Goal: Task Accomplishment & Management: Use online tool/utility

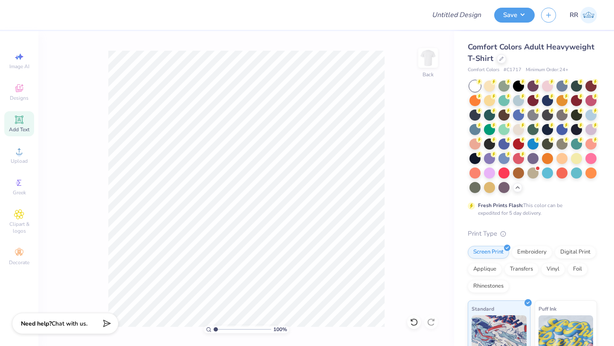
scroll to position [147, 0]
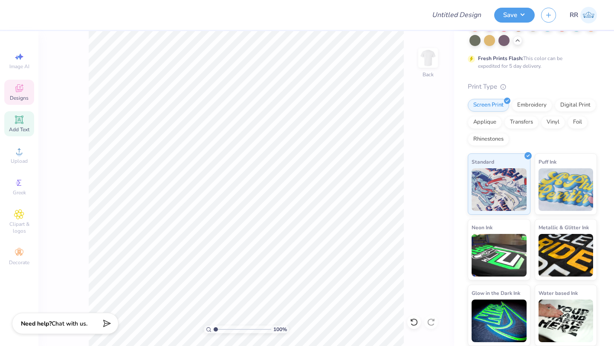
click at [23, 95] on span "Designs" at bounding box center [19, 98] width 19 height 7
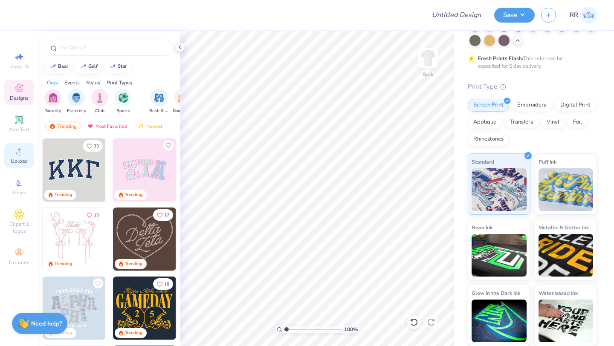
click at [21, 154] on icon at bounding box center [19, 151] width 10 height 10
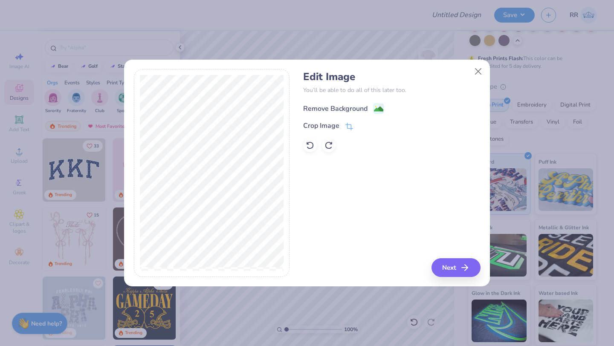
click at [336, 110] on div "Remove Background" at bounding box center [335, 109] width 64 height 10
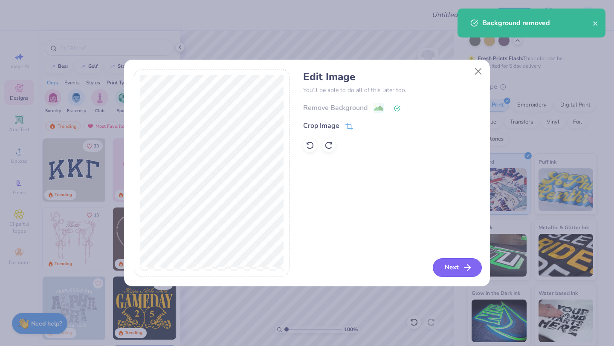
click at [450, 265] on button "Next" at bounding box center [457, 267] width 49 height 19
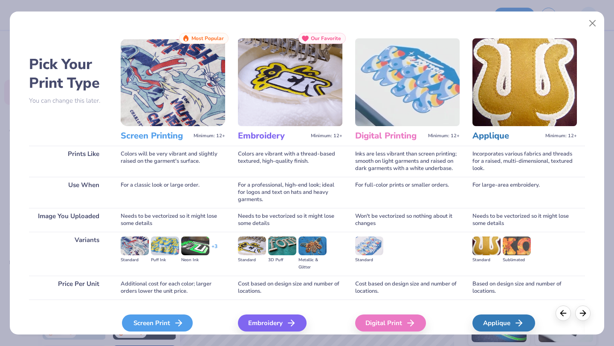
click at [137, 321] on div "Screen Print" at bounding box center [157, 322] width 71 height 17
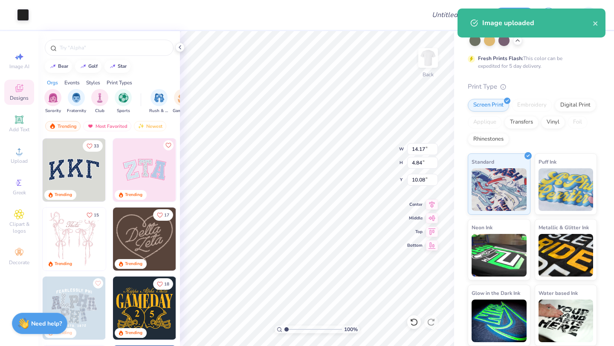
type input "9.85"
type input "3.36"
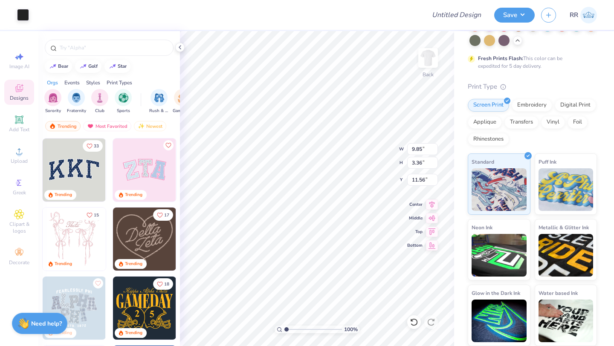
type input "3.88"
type input "10.89"
type input "3.72"
type input "3.43"
click at [15, 126] on span "Add Text" at bounding box center [19, 129] width 20 height 7
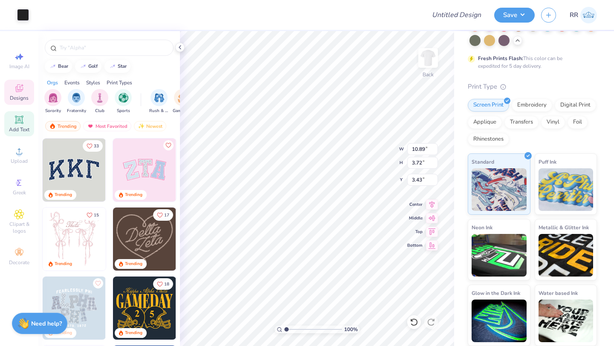
type input "5.59"
type input "1.62"
type input "11.69"
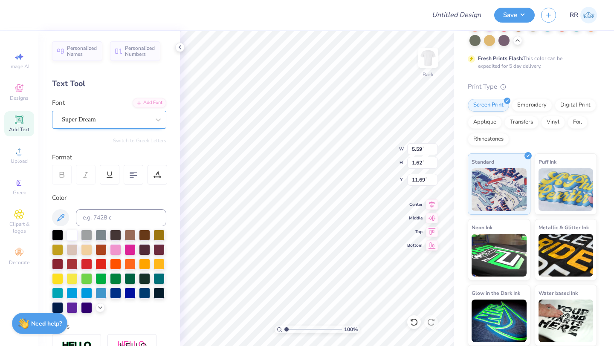
click at [105, 115] on div "Super Dream" at bounding box center [105, 119] width 89 height 13
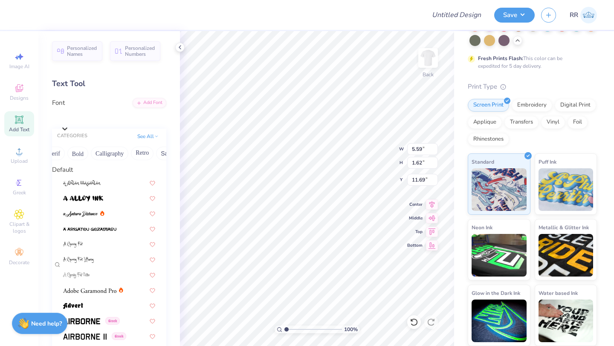
scroll to position [0, 113]
click at [106, 157] on button "Calligraphy" at bounding box center [98, 154] width 38 height 14
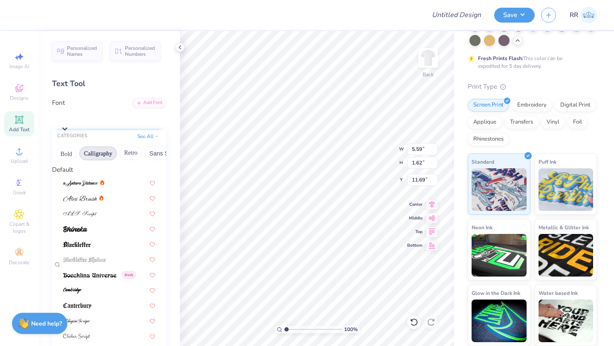
click at [102, 113] on div "Super Dream" at bounding box center [114, 117] width 106 height 13
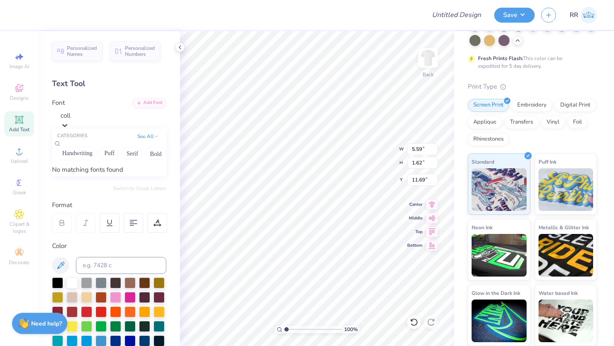
scroll to position [0, 52]
click at [158, 156] on button "Calligraphy" at bounding box center [160, 154] width 38 height 14
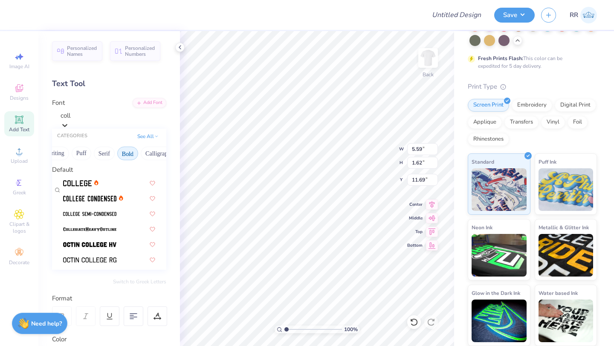
click at [132, 157] on button "Bold" at bounding box center [127, 154] width 21 height 14
click at [103, 187] on div at bounding box center [109, 182] width 92 height 9
type input "coll"
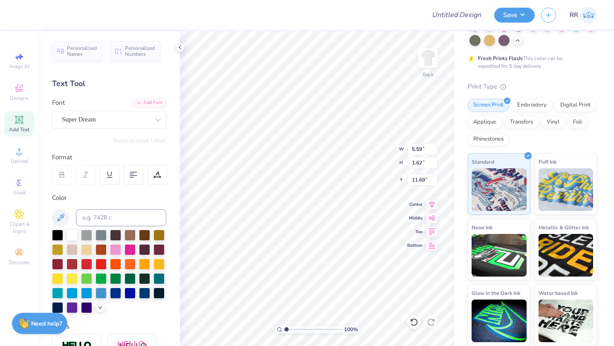
type input "5.08"
type input "1.58"
type input "11.71"
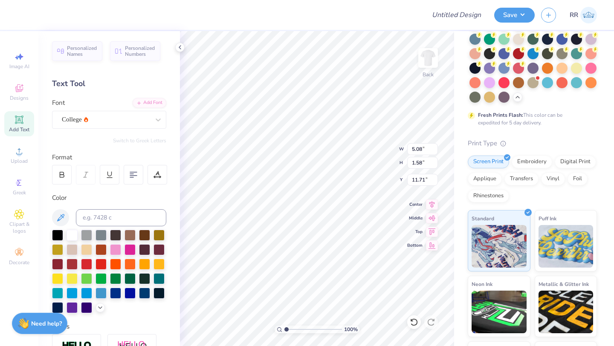
scroll to position [90, 0]
click at [58, 235] on div at bounding box center [57, 234] width 11 height 11
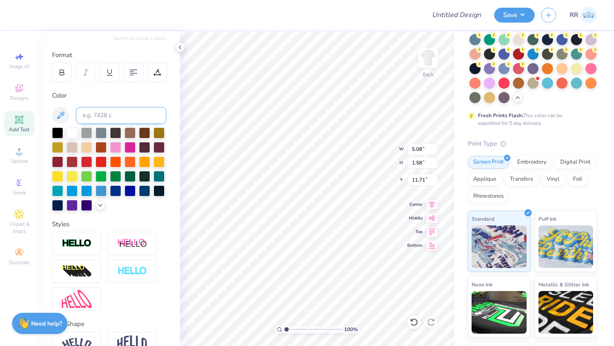
scroll to position [149, 0]
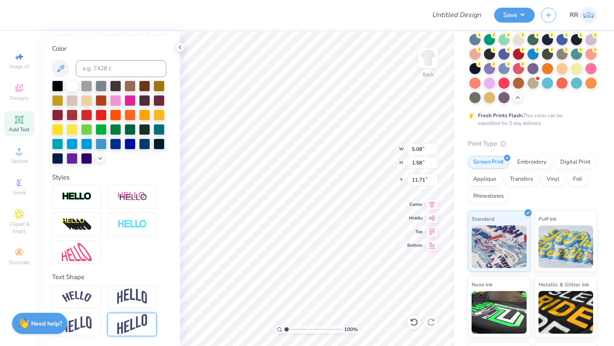
click at [137, 322] on img at bounding box center [132, 324] width 30 height 21
click at [86, 321] on img at bounding box center [77, 324] width 30 height 17
click at [125, 322] on img at bounding box center [132, 324] width 30 height 21
type textarea "Brothers"
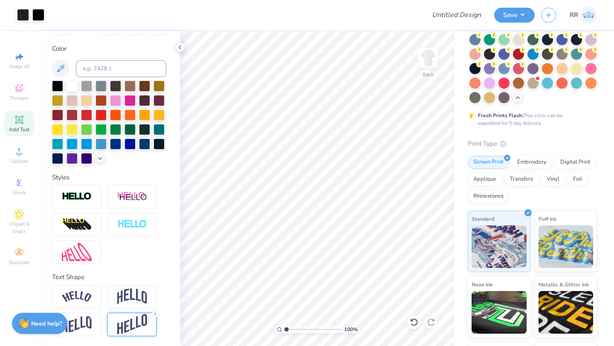
click at [175, 251] on div "Personalized Names Personalized Numbers Text Tool Add Font Font College Switch …" at bounding box center [108, 188] width 141 height 315
click at [149, 266] on div "Personalized Names Personalized Numbers Text Tool Add Font Font College Switch …" at bounding box center [108, 188] width 141 height 315
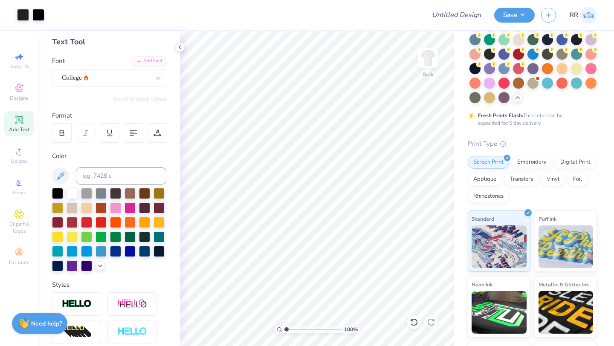
scroll to position [29, 0]
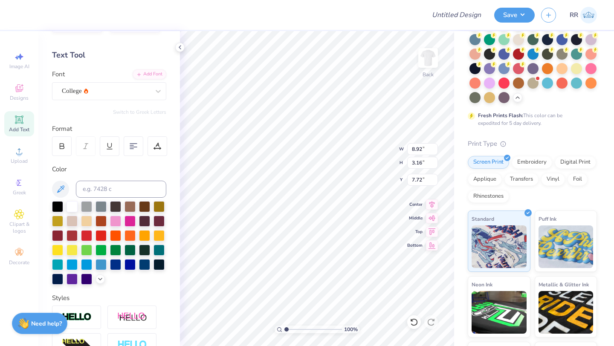
type input "7.72"
type input "5.00"
type input "1.77"
type input "7.67"
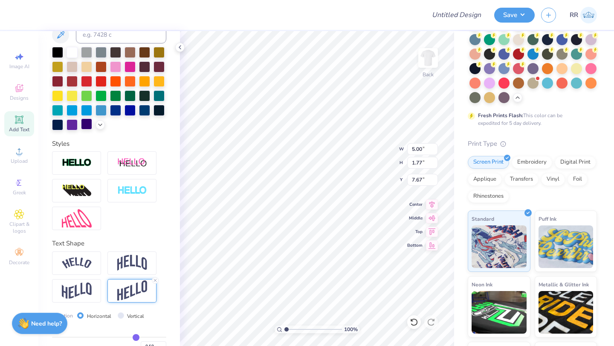
scroll to position [199, 0]
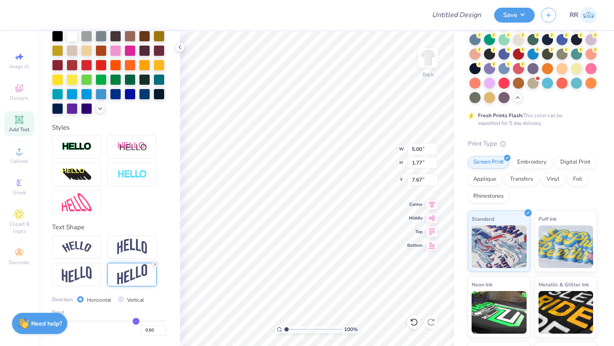
click at [154, 262] on icon at bounding box center [155, 264] width 5 height 5
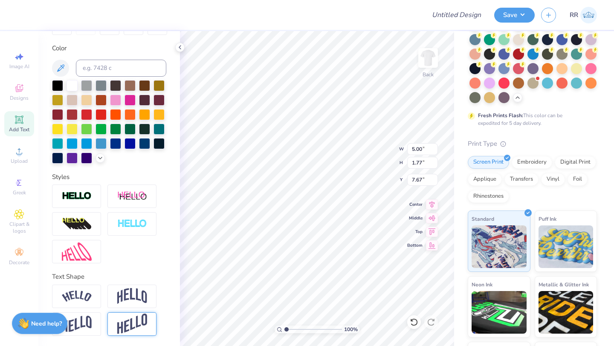
type input "0.89"
type input "8.11"
type input "4.56"
type input "0.81"
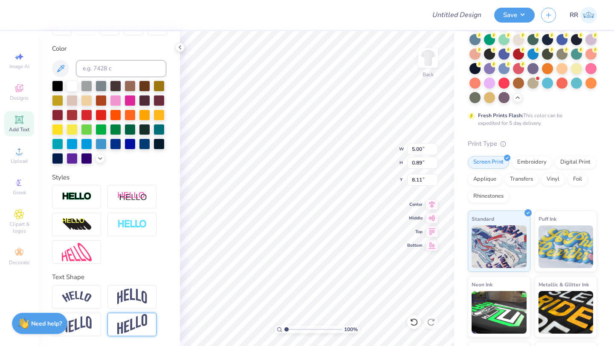
type input "8.19"
type input "3.54"
type input "0.63"
type input "7.85"
type input "8.50"
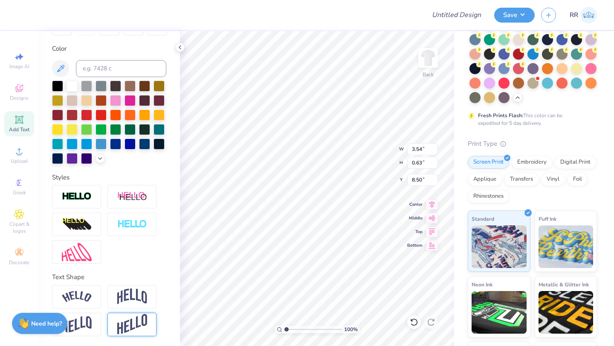
type input "4.84"
type input "0.86"
type input "8.19"
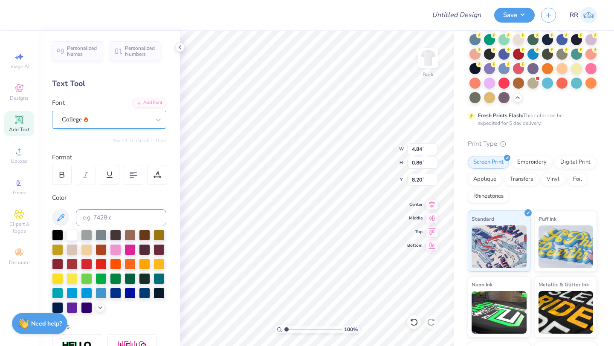
click at [90, 120] on div "College" at bounding box center [105, 119] width 89 height 13
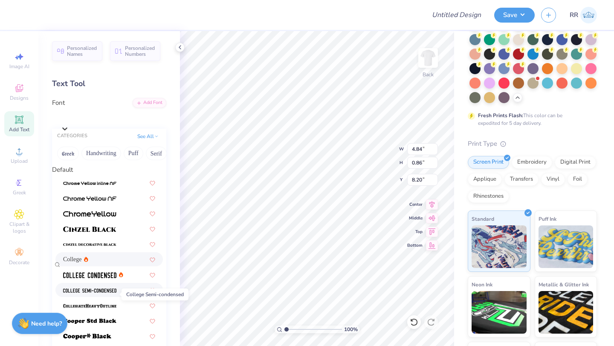
click at [105, 291] on span at bounding box center [89, 290] width 53 height 9
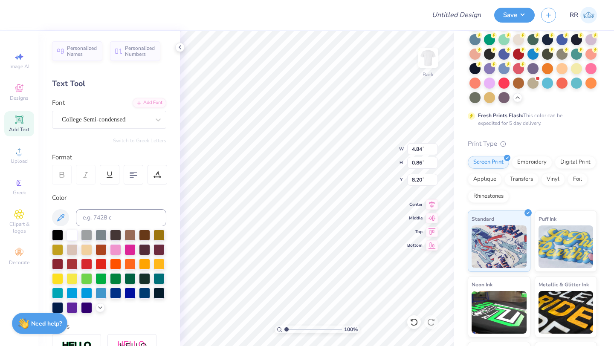
type input "4.35"
type input "7.89"
type input "8.18"
type input "10.89"
type input "3.72"
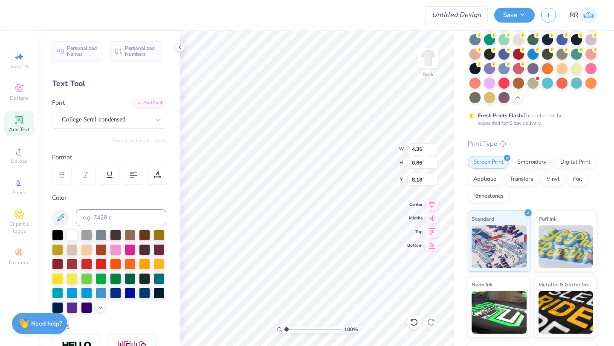
type input "3.43"
type input "4.35"
type input "0.86"
type input "8.17"
type input "10.89"
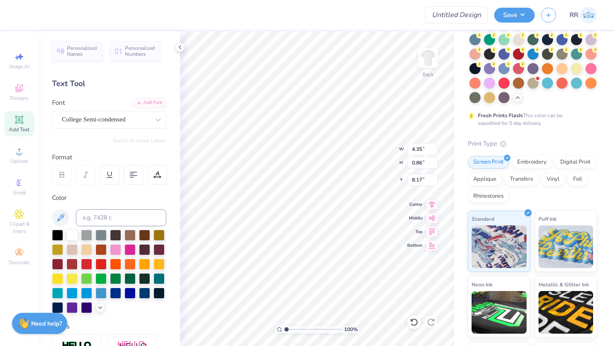
type input "3.72"
type input "3.43"
type input "7.53"
type input "2.57"
type input "3.49"
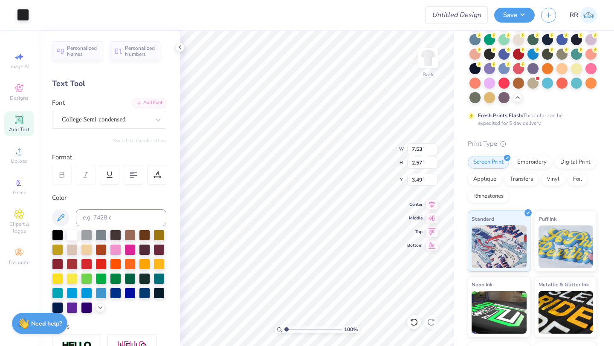
type input "4.35"
type input "0.86"
type input "8.17"
type input "6.15"
type input "1.21"
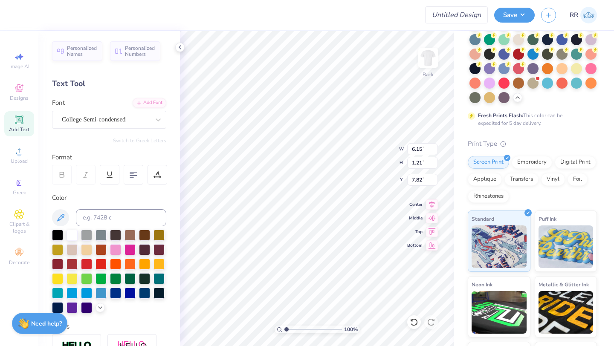
type input "7.32"
type input "7.53"
type input "2.57"
type input "3.49"
type input "5.04"
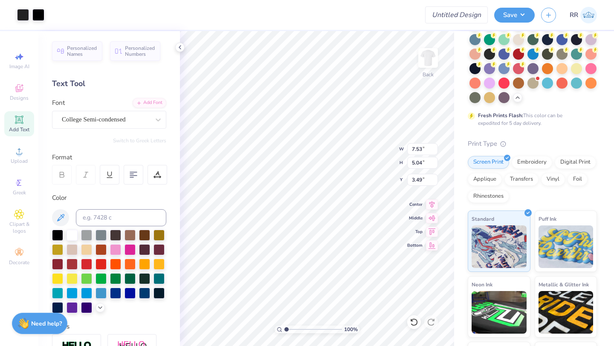
type input "10.64"
type input "7.12"
type input "2.16"
type input "7.12"
type input "2.79"
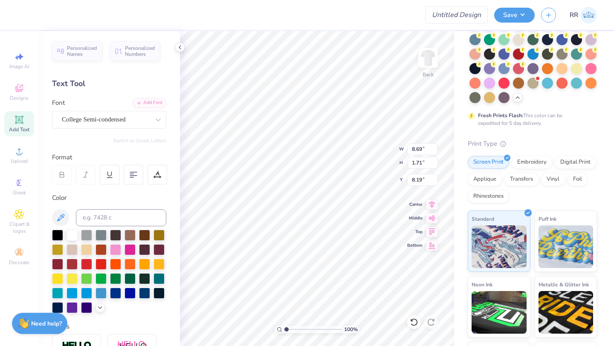
type input "5.44"
type input "1.07"
type input "7.36"
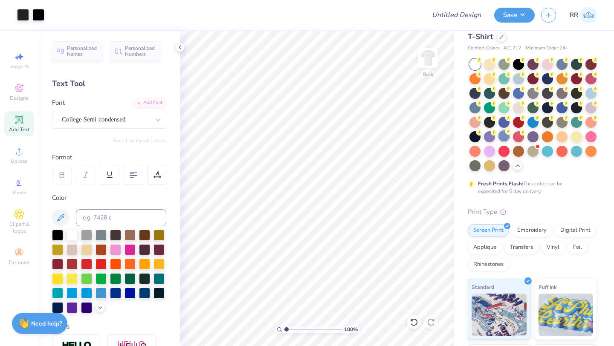
scroll to position [21, 0]
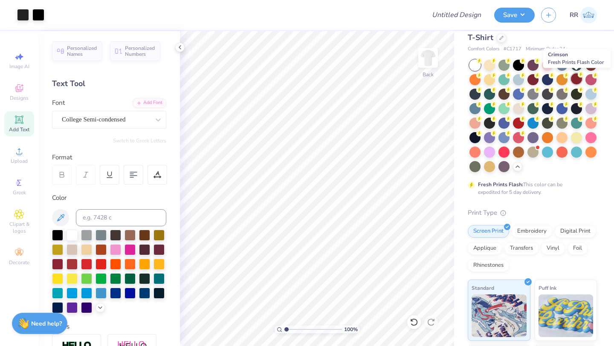
click at [576, 79] on div at bounding box center [576, 78] width 11 height 11
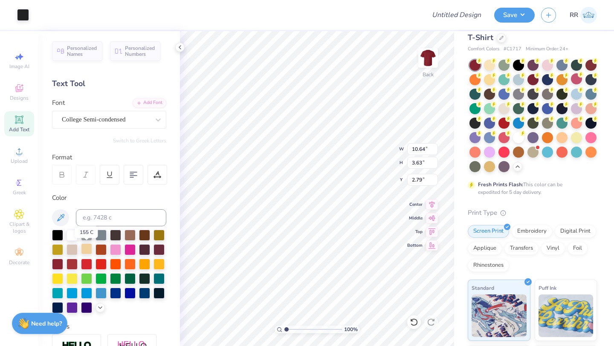
click at [87, 247] on div at bounding box center [86, 248] width 11 height 11
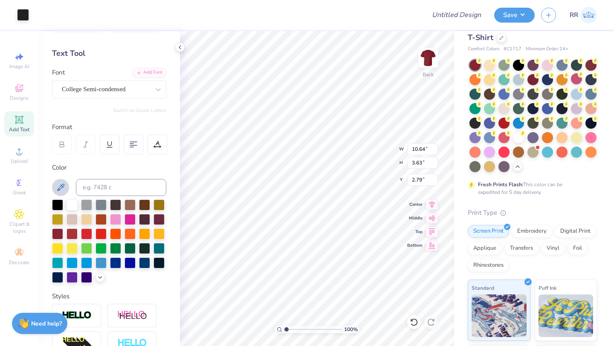
click at [62, 187] on icon at bounding box center [60, 187] width 10 height 10
click at [73, 204] on div at bounding box center [71, 204] width 11 height 11
click at [56, 201] on div at bounding box center [57, 204] width 11 height 11
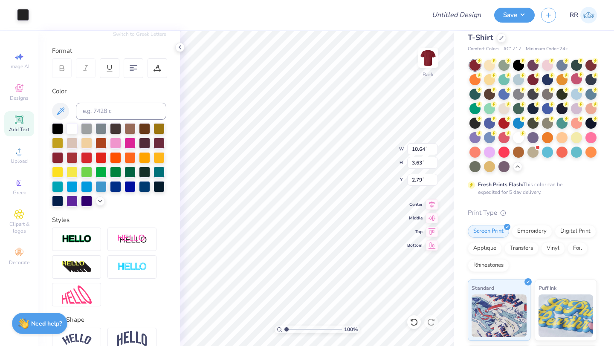
scroll to position [108, 0]
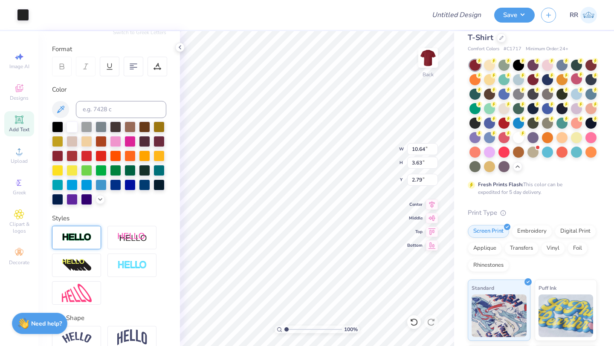
click at [84, 243] on div at bounding box center [76, 237] width 49 height 23
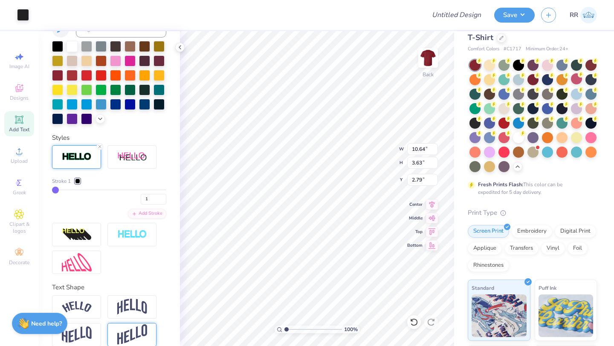
scroll to position [199, 0]
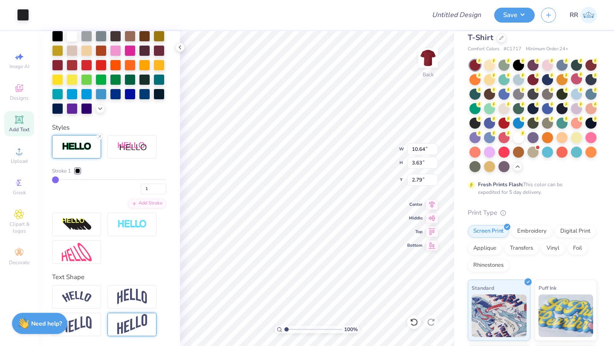
click at [78, 170] on div at bounding box center [77, 170] width 5 height 5
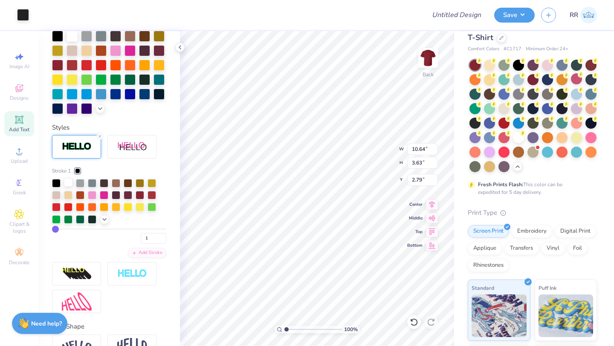
click at [71, 182] on div at bounding box center [68, 182] width 9 height 9
click at [72, 196] on div at bounding box center [68, 194] width 9 height 9
click at [55, 182] on div at bounding box center [56, 182] width 9 height 9
click at [101, 136] on icon at bounding box center [99, 136] width 5 height 5
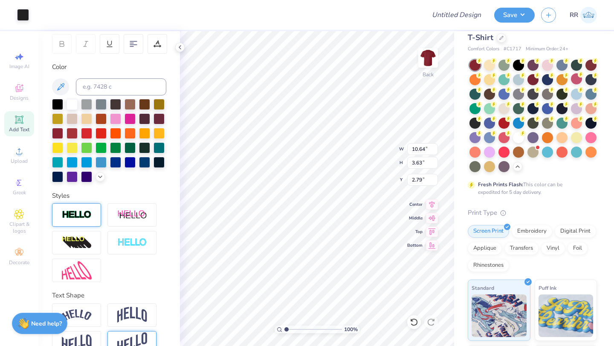
scroll to position [126, 0]
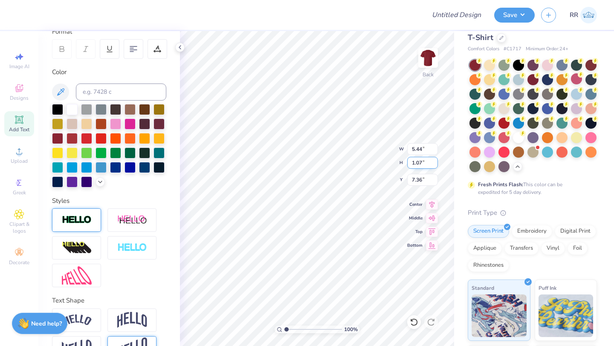
type input "10.64"
type input "3.63"
type input "2.79"
click at [87, 122] on div at bounding box center [86, 123] width 11 height 11
click at [518, 62] on div at bounding box center [518, 64] width 11 height 11
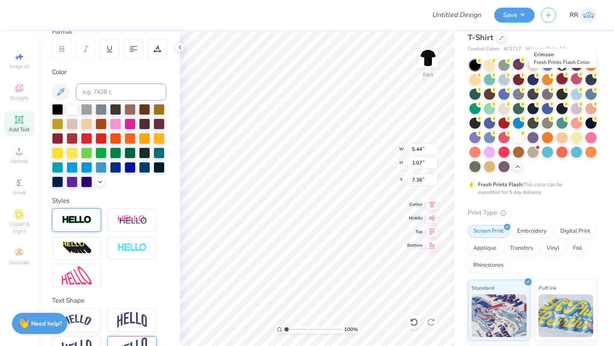
click at [563, 82] on div at bounding box center [561, 78] width 11 height 11
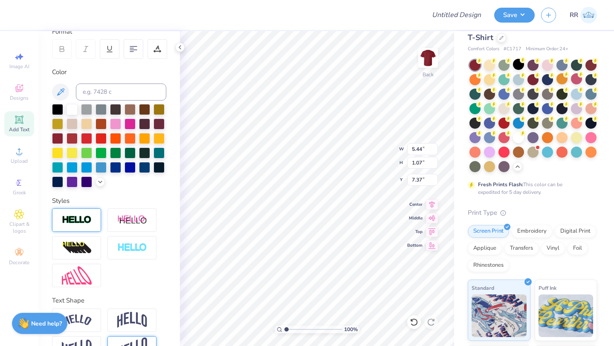
type input "7.37"
click at [56, 107] on div at bounding box center [57, 108] width 11 height 11
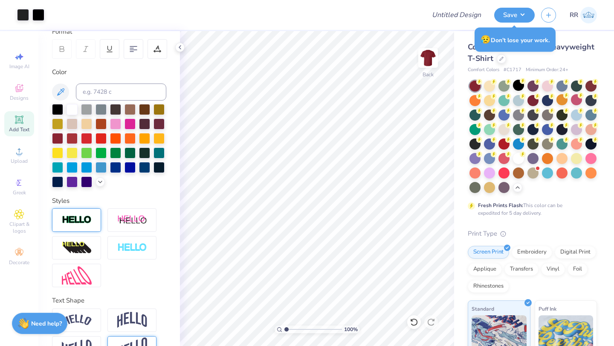
scroll to position [5, 0]
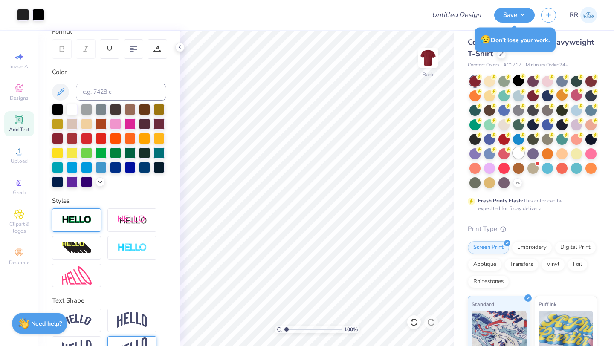
click at [520, 152] on div at bounding box center [518, 152] width 11 height 11
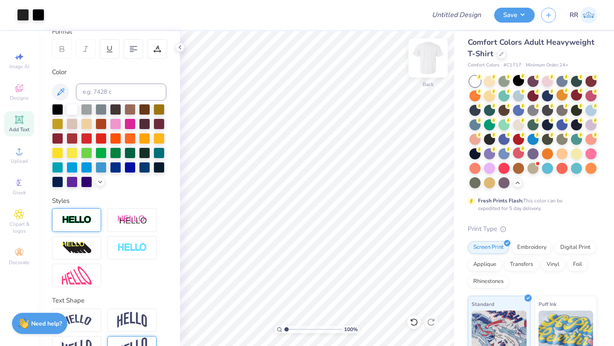
click at [430, 63] on img at bounding box center [428, 58] width 34 height 34
click at [26, 124] on div "Add Text" at bounding box center [19, 123] width 30 height 25
paste textarea "DST Charity Bash,"
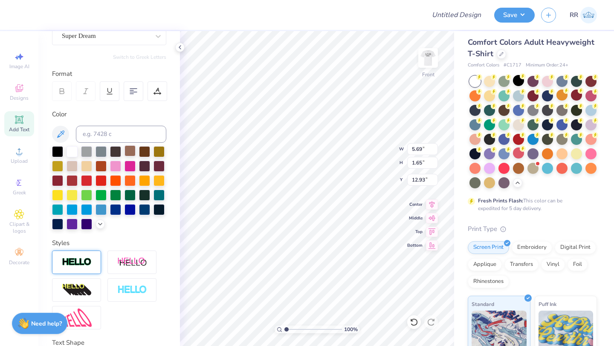
scroll to position [61, 0]
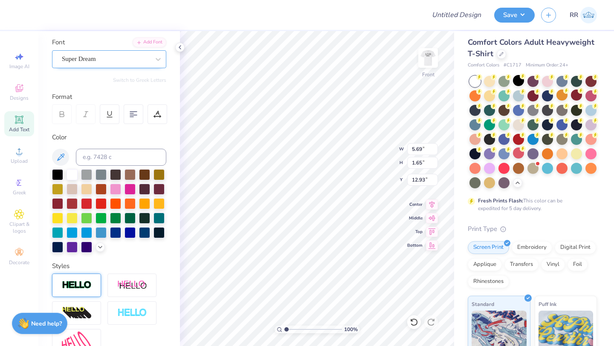
type textarea "DST Charity Bash,"
click at [123, 54] on div "Super Dream" at bounding box center [105, 58] width 89 height 13
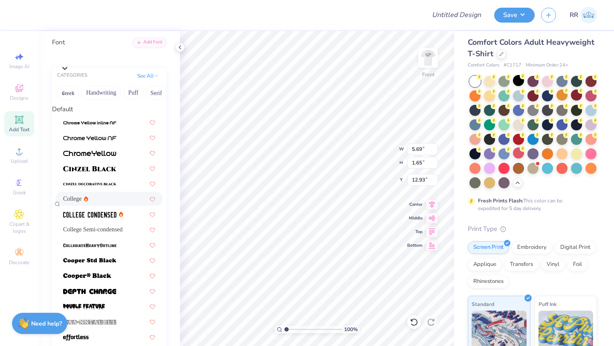
click at [93, 201] on div "College" at bounding box center [109, 198] width 92 height 9
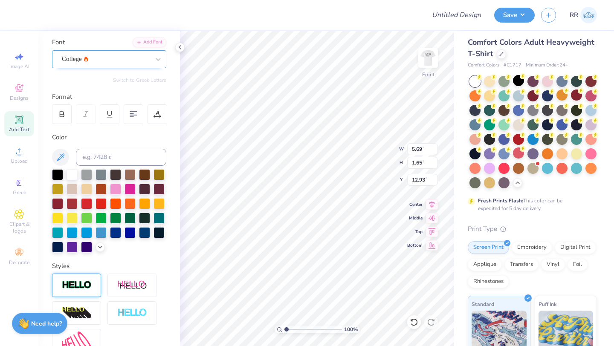
click at [125, 57] on div "College" at bounding box center [105, 58] width 89 height 13
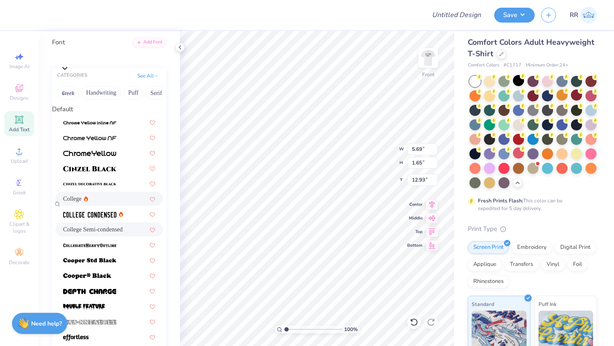
click at [120, 233] on span "College Semi-condensed" at bounding box center [93, 229] width 60 height 9
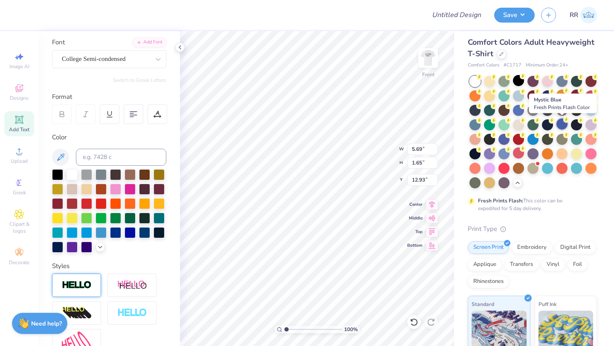
click at [560, 126] on div at bounding box center [561, 123] width 11 height 11
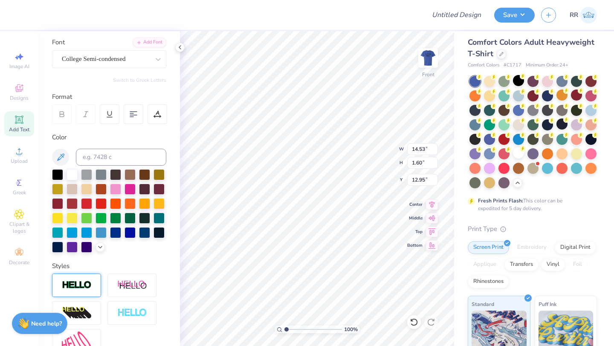
type input "14.53"
type input "1.60"
type input "12.95"
click at [520, 157] on div at bounding box center [518, 152] width 11 height 11
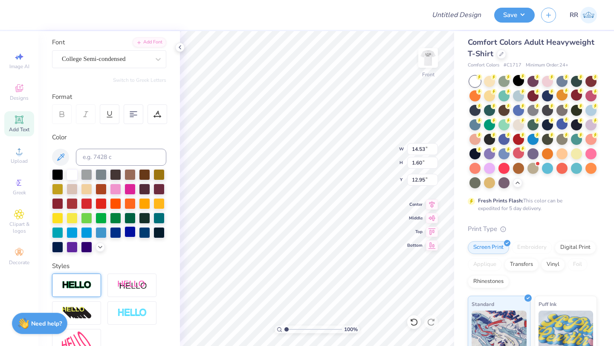
click at [128, 232] on div at bounding box center [129, 231] width 11 height 11
click at [116, 232] on div at bounding box center [115, 231] width 11 height 11
type input "9.92"
type input "1.09"
type input "5.85"
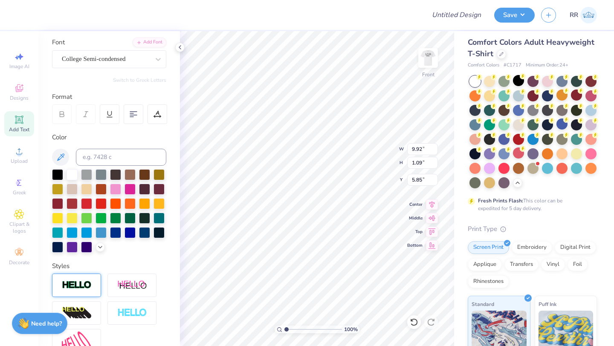
type input "5.86"
type textarea "DST Charity Bash"
type input "5.66"
click at [107, 55] on div "College Semi-condensed" at bounding box center [105, 58] width 89 height 13
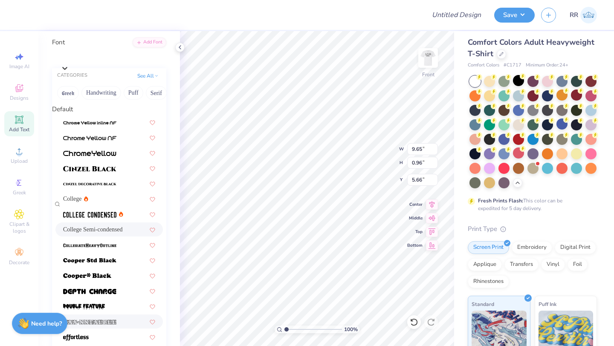
scroll to position [167, 0]
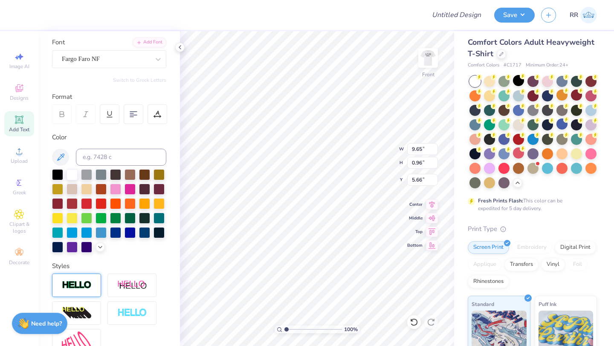
type input "14.53"
type input "1.05"
type input "5.62"
type input "6.09"
click at [27, 124] on div "Add Text" at bounding box center [19, 123] width 30 height 25
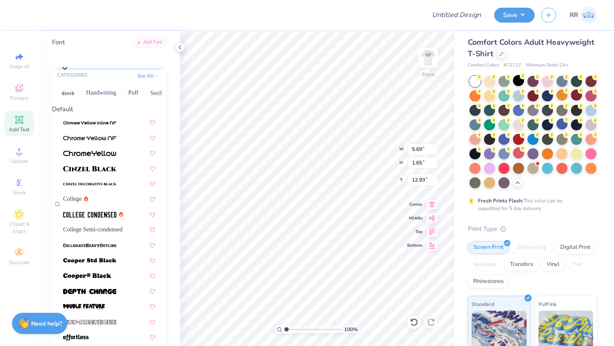
click at [124, 62] on div "Super Dream" at bounding box center [114, 56] width 106 height 13
click at [81, 225] on span "College Semi-condensed" at bounding box center [93, 229] width 60 height 9
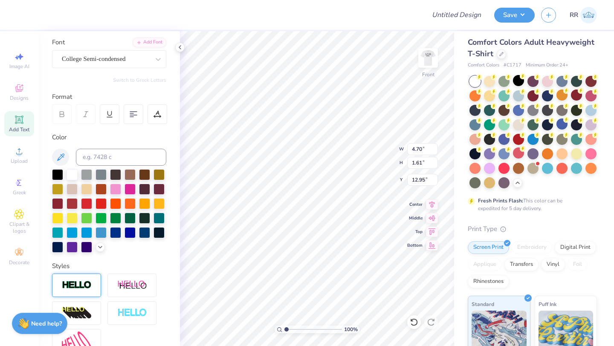
type input "4.70"
type input "1.61"
type input "12.95"
click at [114, 58] on div "College Semi-condensed" at bounding box center [105, 58] width 89 height 13
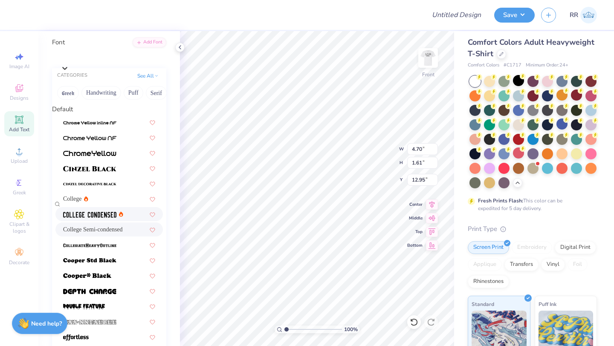
click at [95, 218] on img at bounding box center [89, 215] width 53 height 6
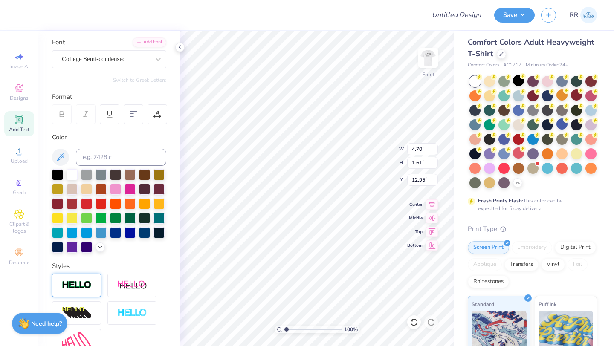
type input "4.25"
type textarea "[DATE]"
click at [116, 229] on div at bounding box center [115, 231] width 11 height 11
click at [128, 231] on div at bounding box center [129, 231] width 11 height 11
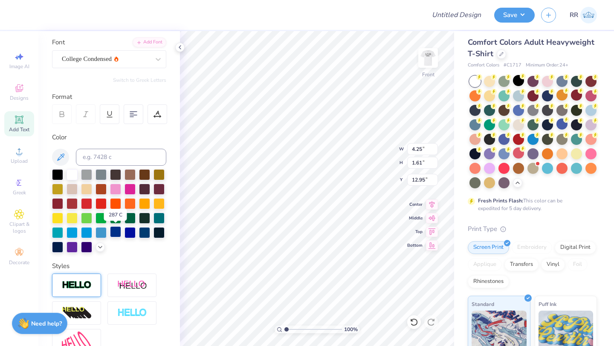
click at [118, 233] on div at bounding box center [115, 231] width 11 height 11
type input "14.53"
type input "1.05"
type input "6.09"
type input "8.95"
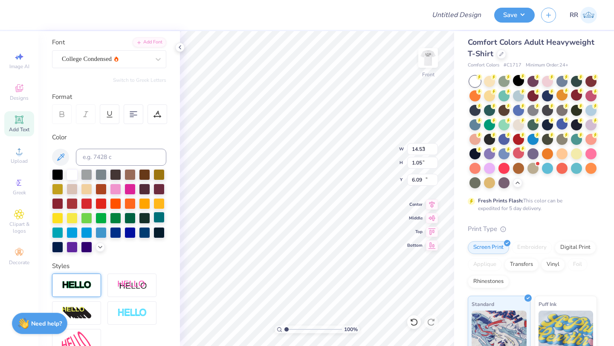
type input "1.61"
type input "12.95"
click at [117, 231] on div at bounding box center [115, 231] width 11 height 11
type input "3.76"
type input "0.67"
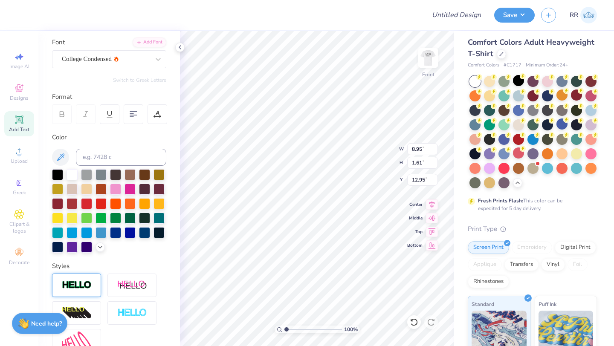
type input "13.88"
type textarea "[DATE]"
type input "7.92"
type textarea "[DATE], [GEOGRAPHIC_DATA]"
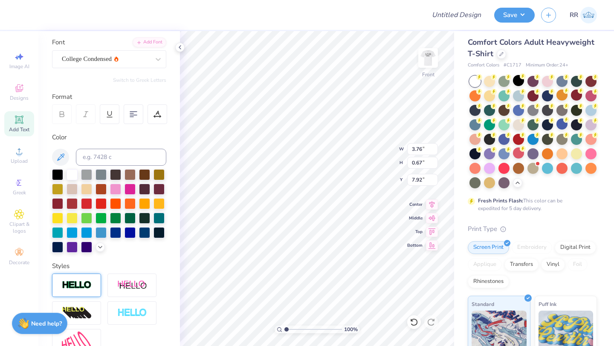
scroll to position [0, 2]
type input "7.80"
type input "7.81"
type textarea "[DATE], [US_STATE]"
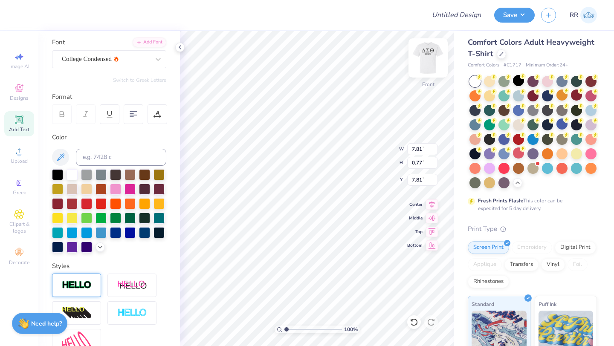
type input "7.82"
type textarea "[DATE], [GEOGRAPHIC_DATA]"
type input "7.83"
type textarea "[DATE], [GEOGRAPHIC_DATA]"
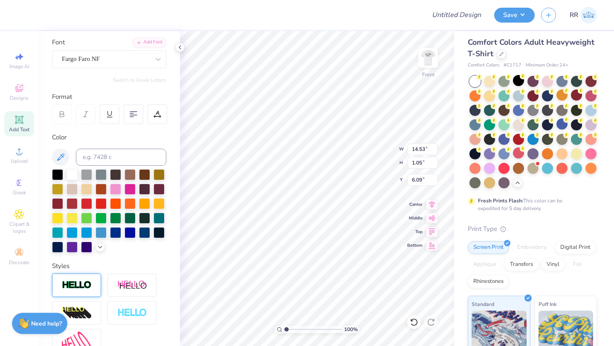
scroll to position [0, 0]
type textarea "DST Charity Bash"
type input "11.85"
type input "6.64"
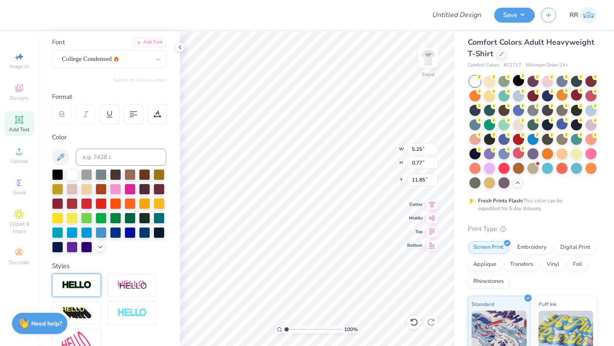
type input "4.34"
type input "5.64"
click at [138, 108] on div at bounding box center [134, 114] width 20 height 20
type input "4.88"
type input "9.69"
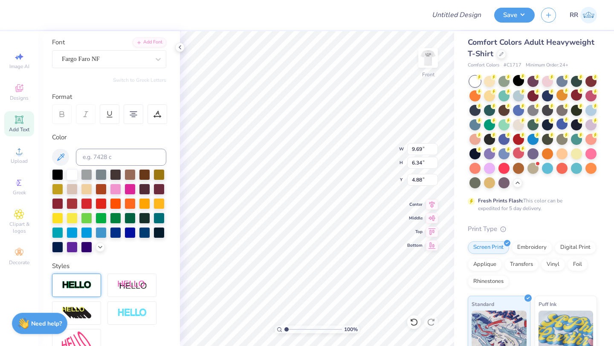
type input "6.34"
type input "4.28"
type input "5.25"
type input "0.77"
type input "11.50"
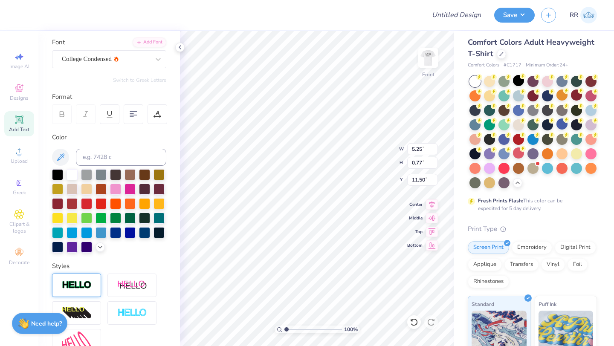
type input "14.08"
type input "4.79"
type input "0.70"
type input "12.14"
type input "9.69"
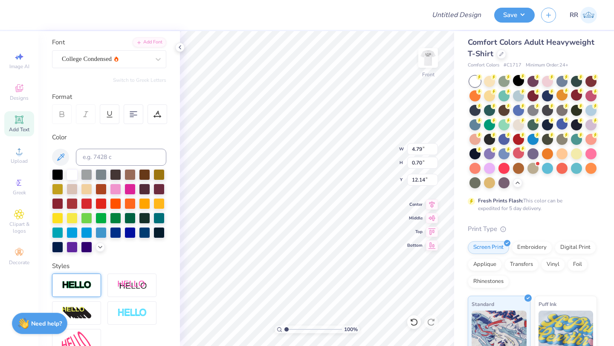
type input "6.34"
type input "4.71"
click at [344, 153] on li "Copy" at bounding box center [358, 152] width 67 height 17
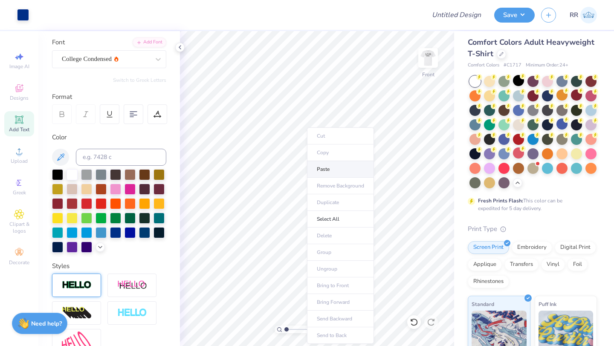
click at [323, 169] on li "Paste" at bounding box center [340, 169] width 67 height 17
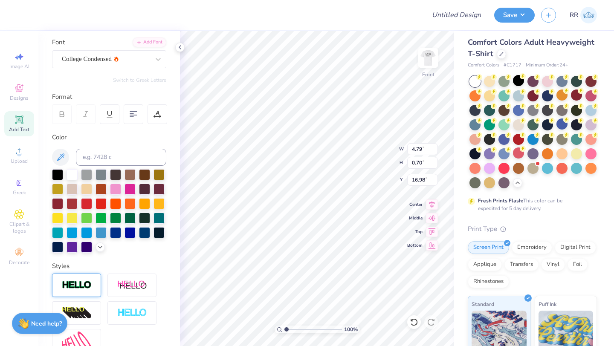
type input "16.97"
type textarea "Y"
type textarea "[DATE], [US_STATE]"
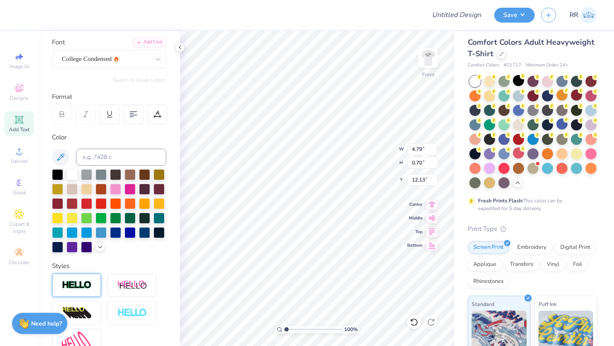
scroll to position [0, 3]
type input "12.16"
type input "4.73"
type input "12.14"
type input "9.69"
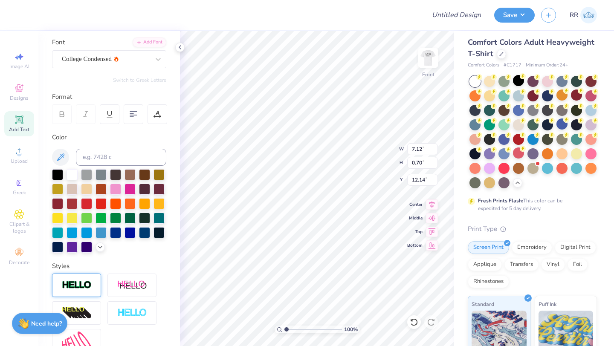
type input "6.34"
type input "4.78"
click at [135, 112] on icon at bounding box center [134, 114] width 8 height 8
click at [133, 112] on icon at bounding box center [134, 114] width 8 height 8
type input "9.69"
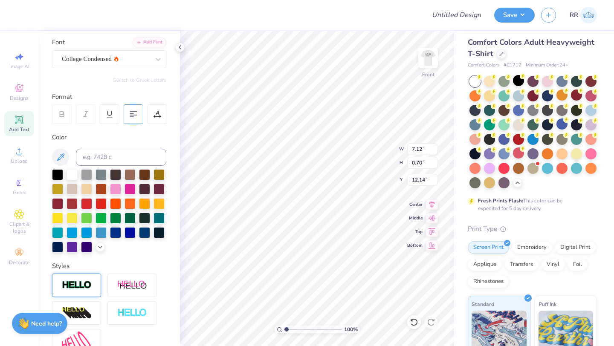
type input "17.45"
type input "9.69"
type input "6.34"
type input "11.11"
type input "18.58"
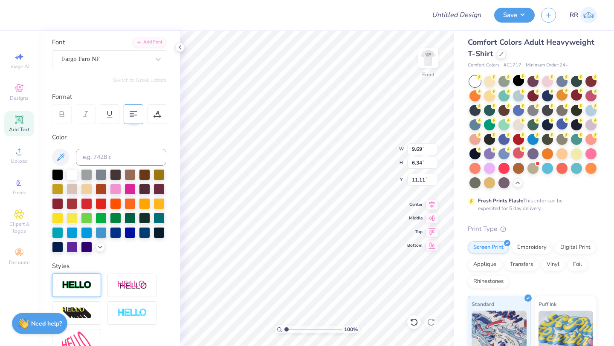
type input "4.15"
type input "7.12"
type input "0.70"
type input "5.28"
type input "11.49"
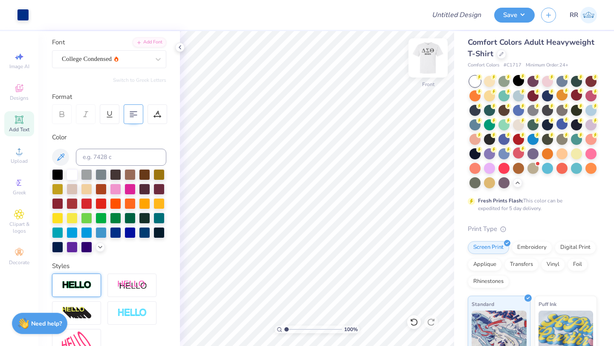
click at [433, 57] on img at bounding box center [428, 58] width 34 height 34
click at [432, 56] on img at bounding box center [428, 58] width 34 height 34
click at [432, 56] on img at bounding box center [427, 57] width 17 height 17
type input "12.97"
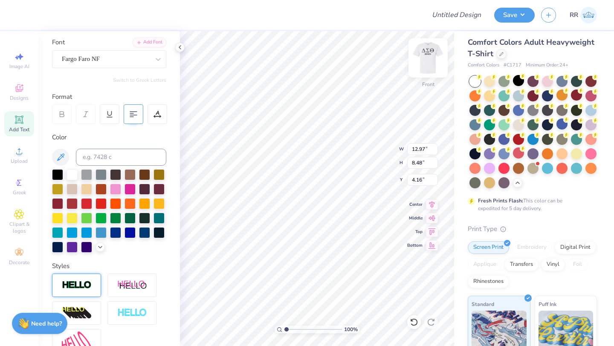
type input "8.48"
type input "2.19"
type input "7.12"
type input "0.70"
type input "18.28"
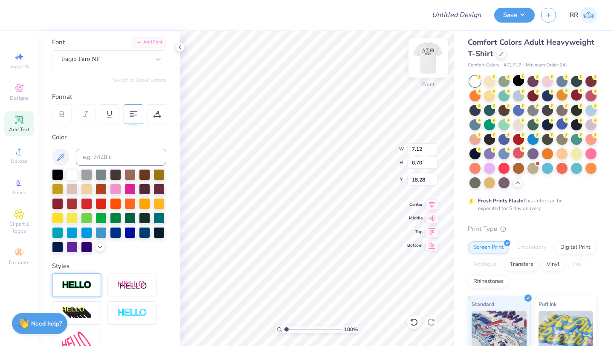
type input "12.97"
type input "8.48"
type input "4.17"
type input "7.12"
type input "0.70"
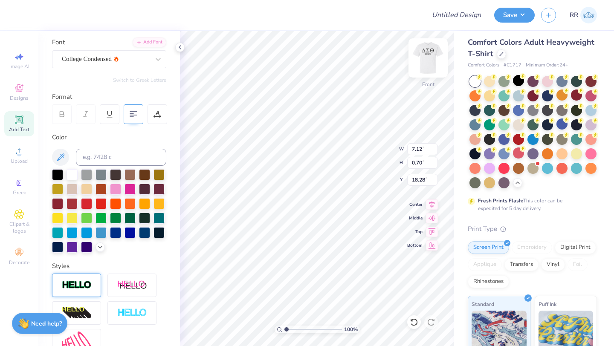
type input "13.75"
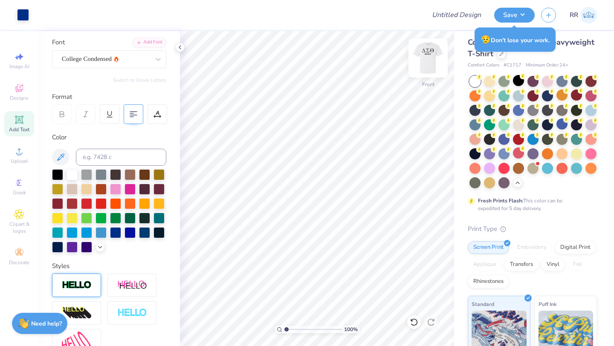
click at [431, 61] on img at bounding box center [428, 58] width 34 height 34
click at [431, 61] on img at bounding box center [427, 57] width 17 height 17
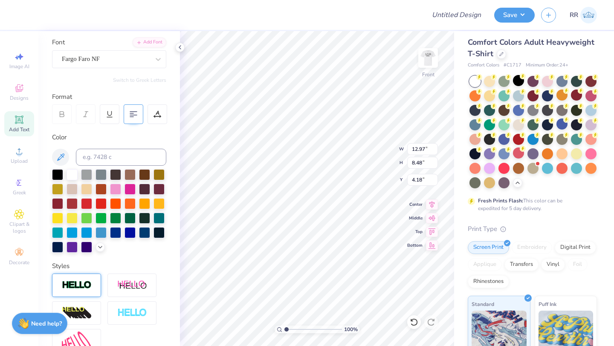
click at [130, 112] on 376 at bounding box center [133, 112] width 7 height 0
type input "4.19"
type input "14.21"
type input "5.31"
type input "0.52"
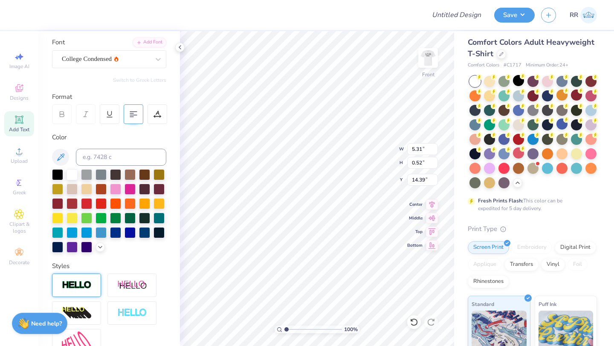
type input "13.75"
type textarea "DST Charity Bash"
click at [430, 54] on img at bounding box center [428, 58] width 34 height 34
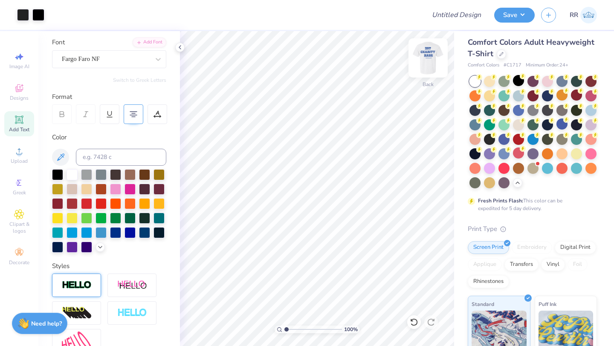
click at [430, 54] on img at bounding box center [428, 58] width 34 height 34
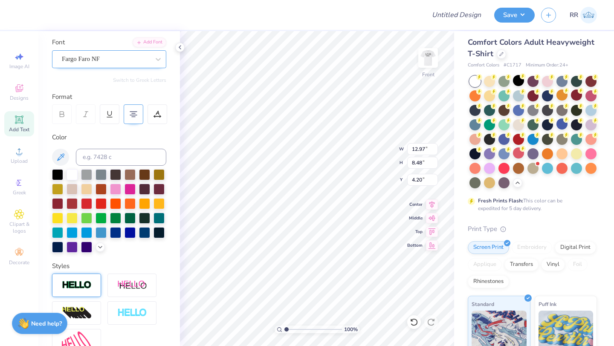
click at [121, 61] on div "Fargo Faro NF" at bounding box center [105, 58] width 89 height 13
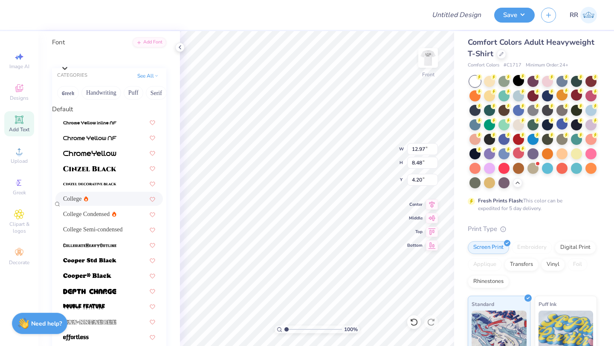
click at [109, 202] on div "College" at bounding box center [109, 198] width 92 height 9
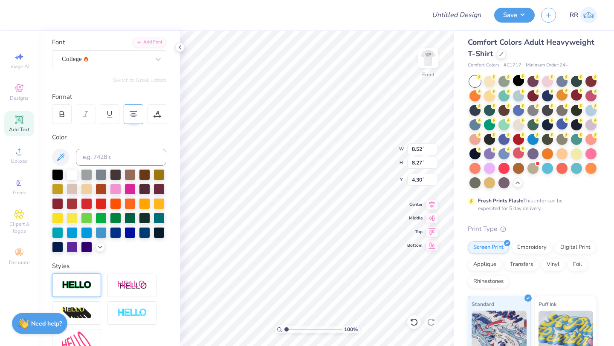
type input "8.52"
type input "8.27"
type input "4.30"
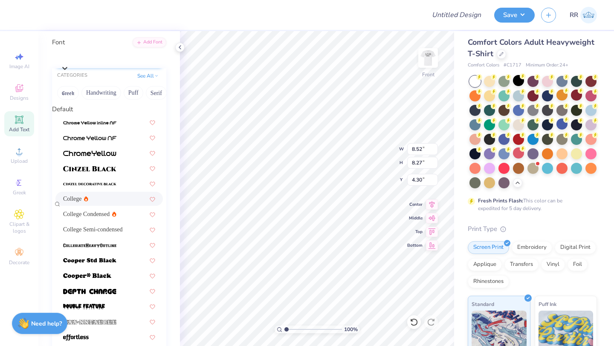
click at [127, 59] on div "College" at bounding box center [114, 56] width 106 height 13
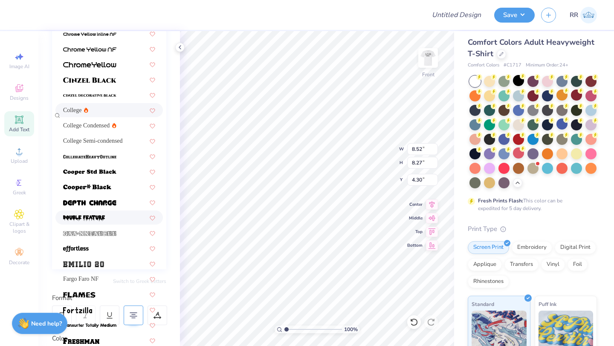
scroll to position [0, 0]
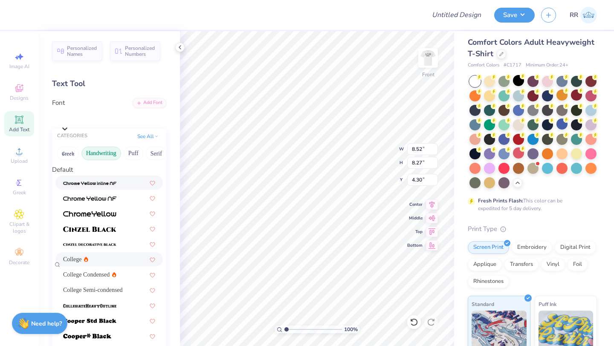
click at [105, 160] on button "Handwriting" at bounding box center [101, 154] width 40 height 14
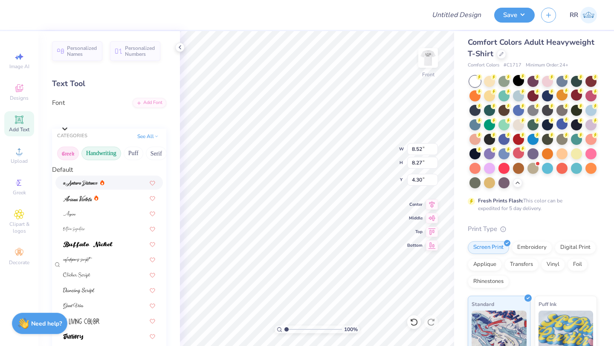
click at [70, 153] on button "Greek" at bounding box center [68, 154] width 22 height 14
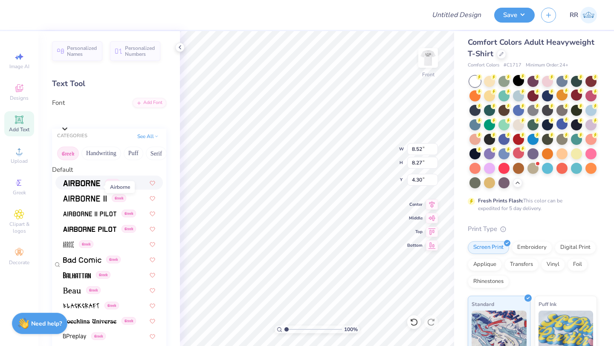
click at [89, 186] on img at bounding box center [81, 183] width 37 height 6
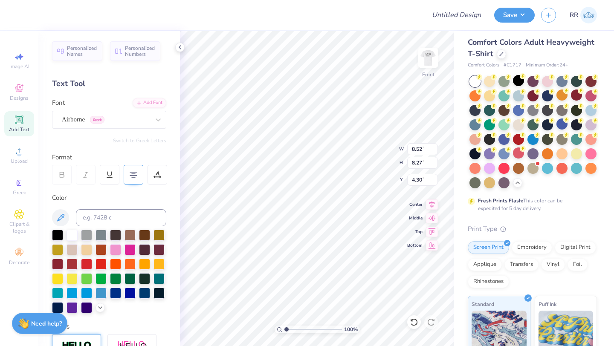
type input "10.51"
type input "8.41"
type input "4.24"
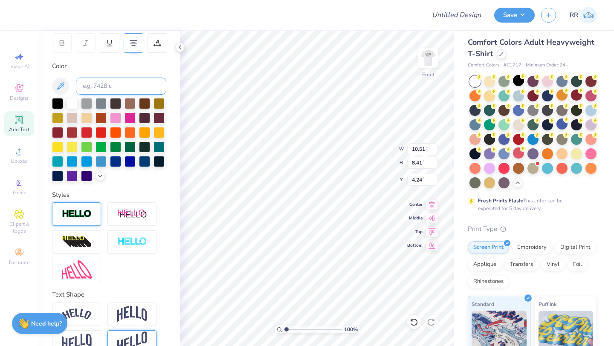
scroll to position [149, 0]
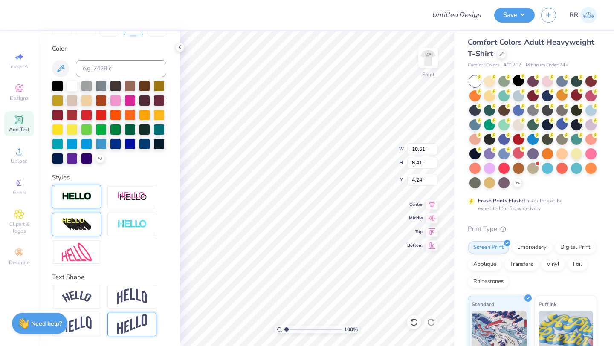
click at [90, 221] on img at bounding box center [77, 225] width 30 height 14
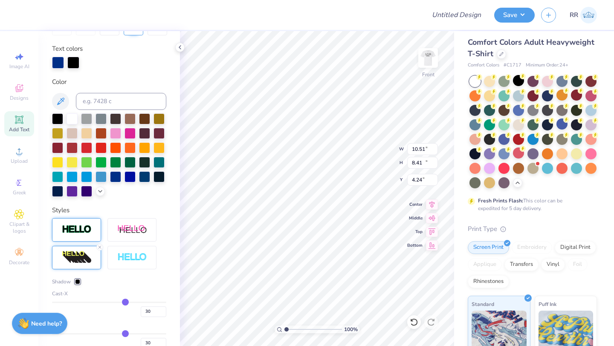
type input "13.67"
type input "10.93"
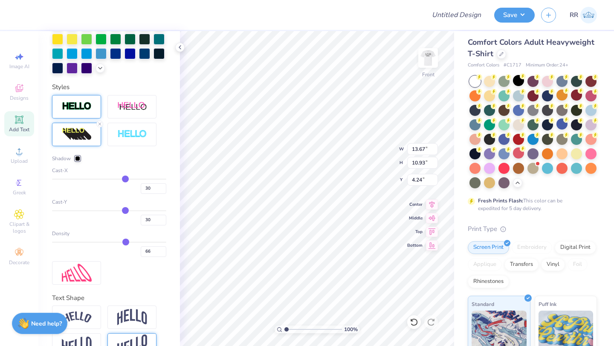
scroll to position [273, 0]
type input "31"
type input "29"
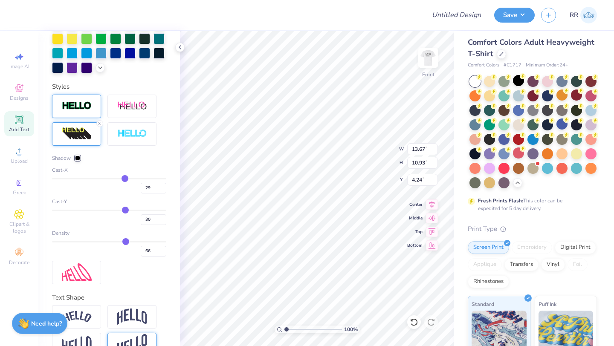
type input "28"
type input "26"
type input "24"
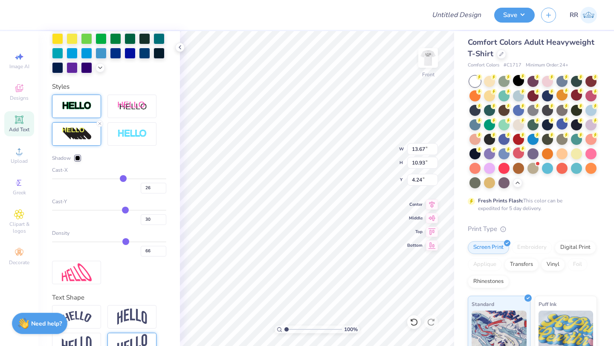
type input "24"
type input "22"
type input "19"
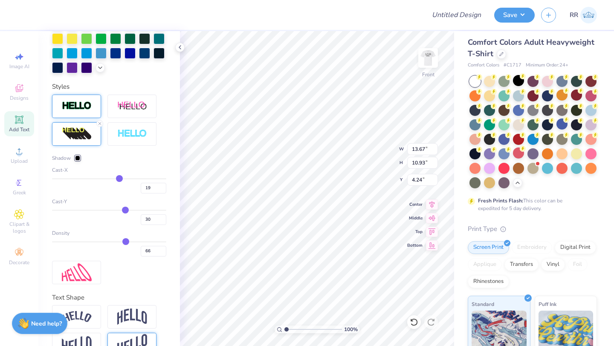
type input "17"
type input "15"
type input "13"
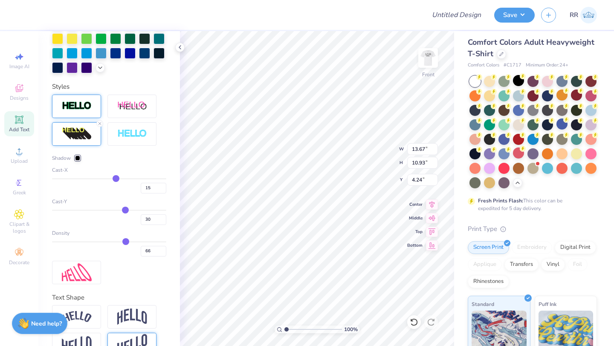
type input "13"
type input "11"
type input "10"
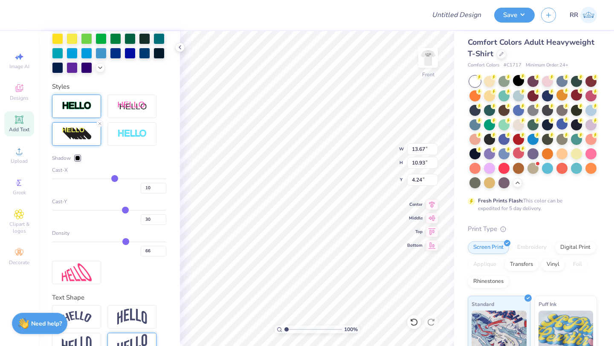
type input "9"
type input "8"
drag, startPoint x: 126, startPoint y: 177, endPoint x: 110, endPoint y: 177, distance: 16.2
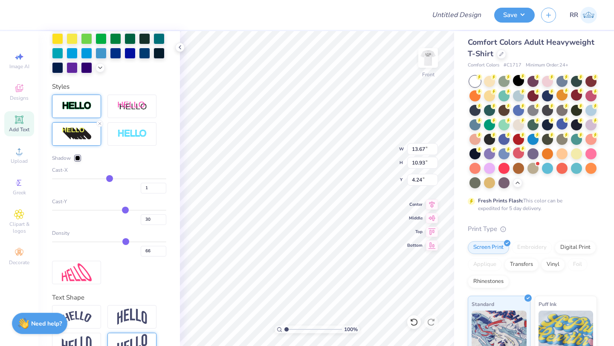
click at [110, 178] on input "range" at bounding box center [109, 178] width 114 height 1
drag, startPoint x: 110, startPoint y: 177, endPoint x: 123, endPoint y: 179, distance: 13.4
click at [123, 179] on input "range" at bounding box center [109, 178] width 114 height 1
click at [120, 178] on input "range" at bounding box center [109, 178] width 114 height 1
click at [88, 107] on img at bounding box center [77, 106] width 30 height 10
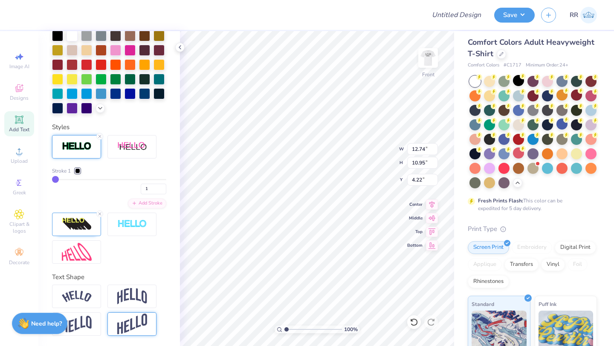
scroll to position [232, 0]
click at [101, 134] on icon at bounding box center [99, 136] width 5 height 5
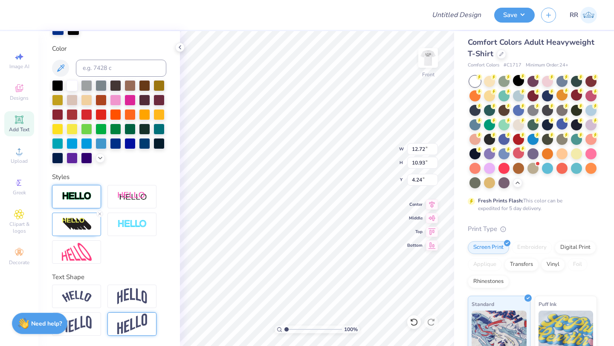
scroll to position [182, 0]
click at [100, 213] on icon at bounding box center [99, 213] width 5 height 5
click at [82, 222] on img at bounding box center [77, 225] width 30 height 14
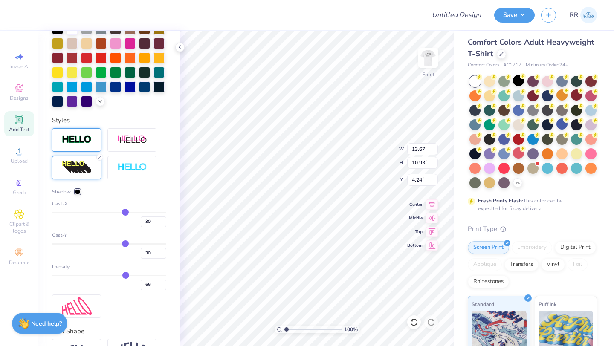
scroll to position [293, 0]
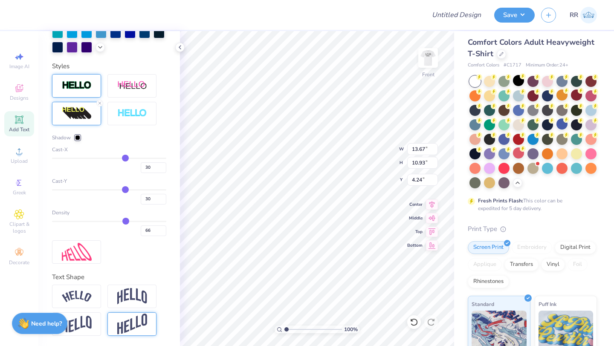
click at [89, 87] on img at bounding box center [77, 86] width 30 height 10
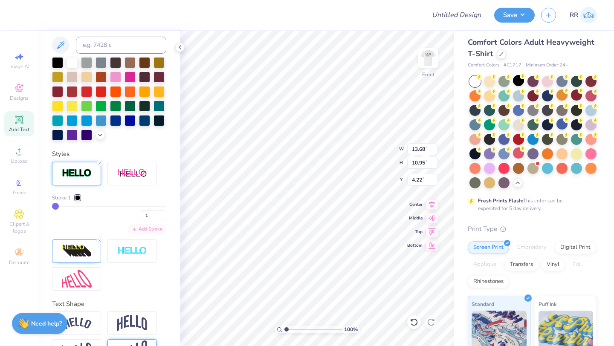
scroll to position [232, 0]
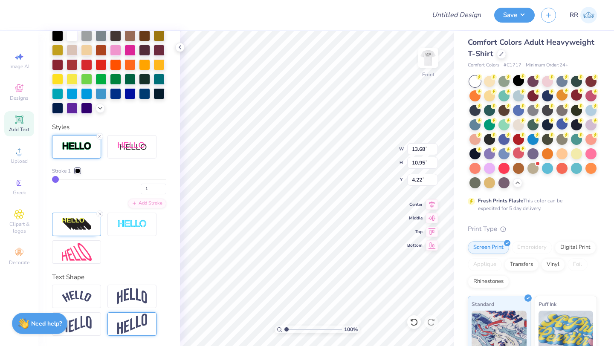
click at [80, 170] on div at bounding box center [77, 170] width 5 height 5
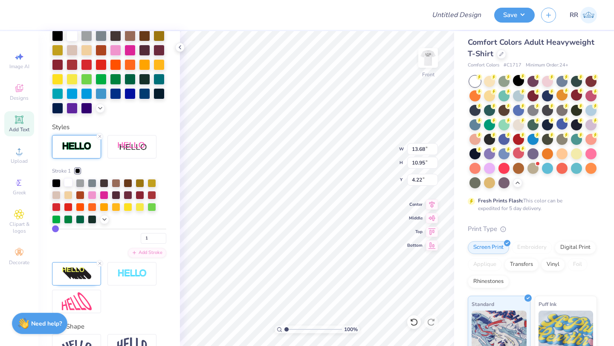
click at [67, 183] on div at bounding box center [68, 182] width 9 height 9
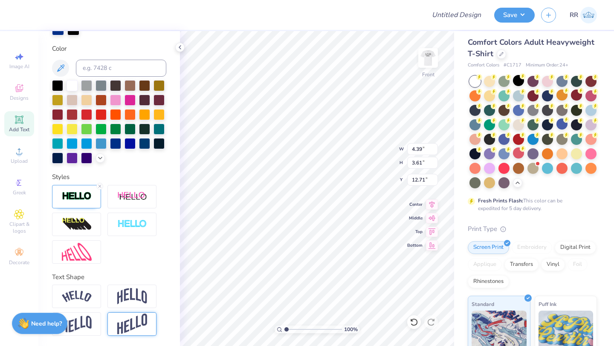
scroll to position [0, 2]
click at [305, 152] on li "Copy" at bounding box center [321, 152] width 67 height 17
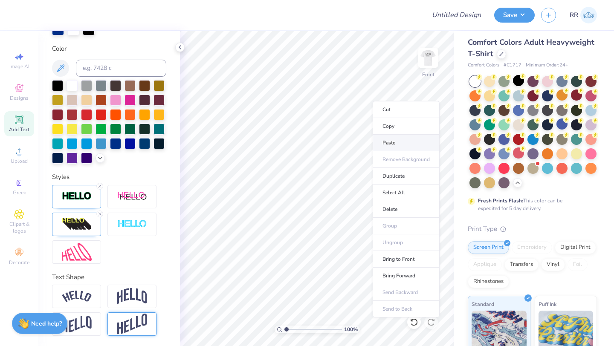
click at [384, 144] on li "Paste" at bounding box center [405, 143] width 67 height 17
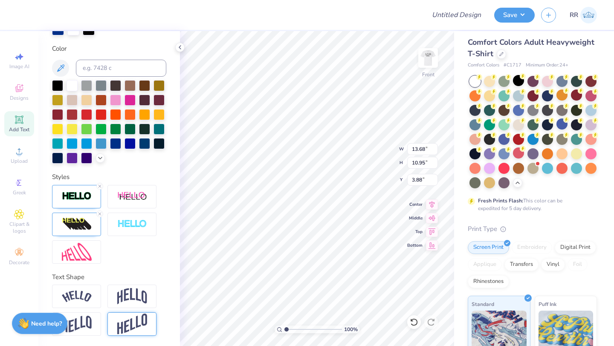
scroll to position [0, 0]
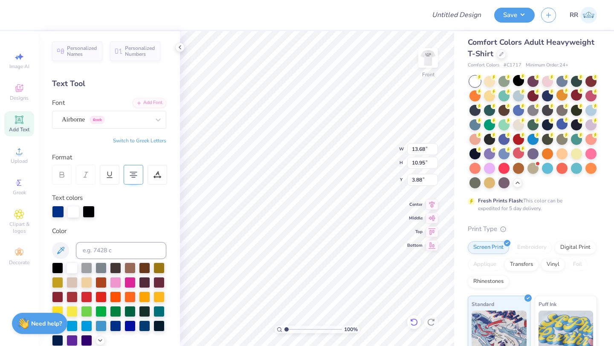
click at [415, 325] on icon at bounding box center [413, 322] width 7 height 8
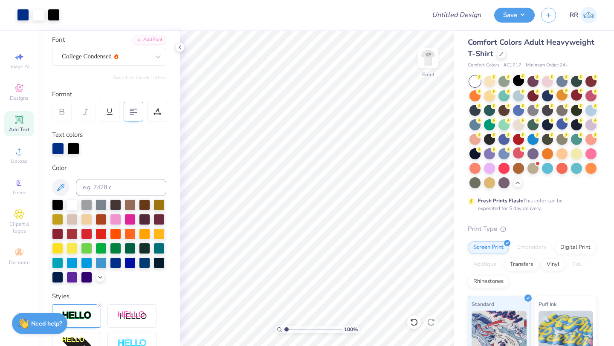
scroll to position [182, 0]
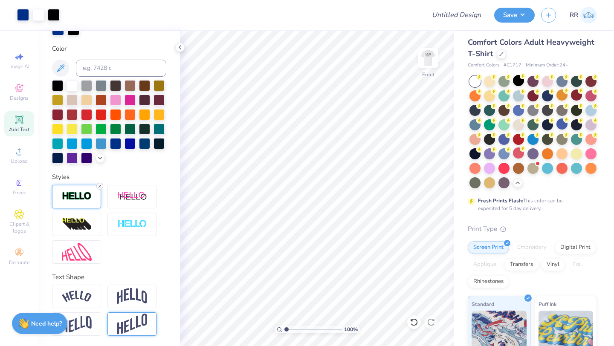
click at [100, 184] on icon at bounding box center [99, 186] width 5 height 5
click at [74, 228] on img at bounding box center [77, 224] width 30 height 14
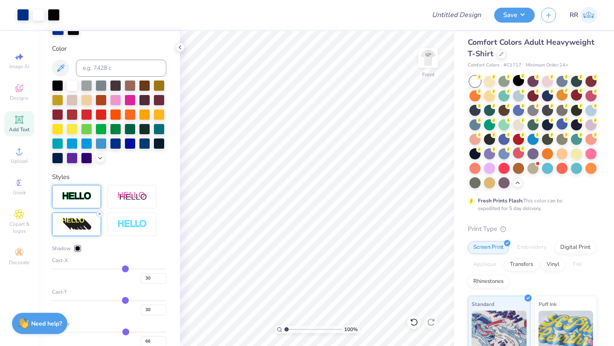
click at [99, 214] on line at bounding box center [99, 214] width 3 height 3
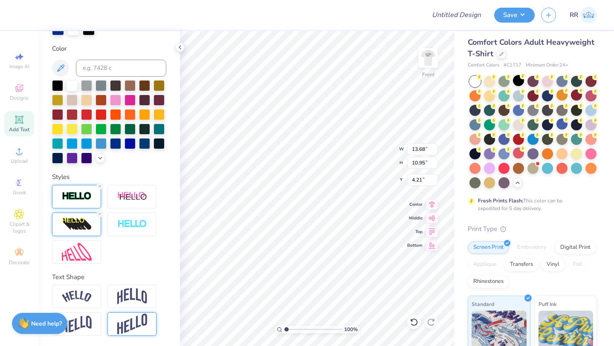
click at [78, 225] on img at bounding box center [77, 224] width 30 height 14
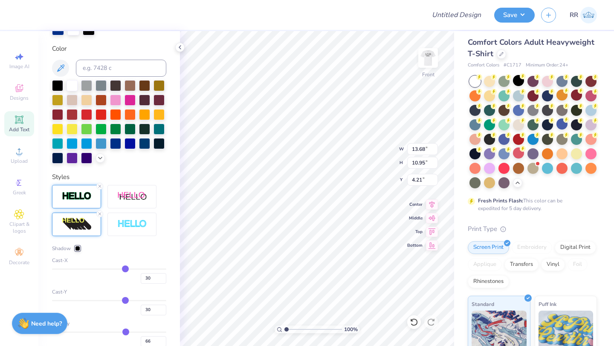
click at [77, 251] on div at bounding box center [77, 248] width 5 height 5
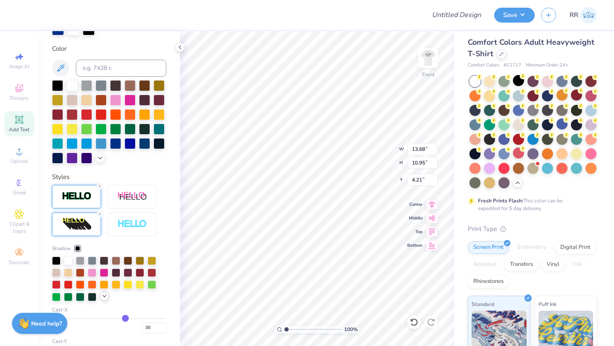
click at [101, 300] on div at bounding box center [104, 295] width 9 height 9
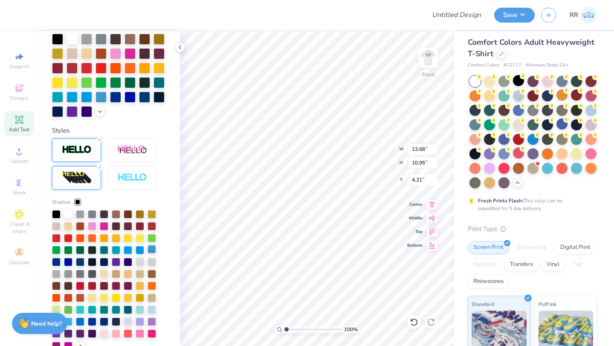
scroll to position [230, 0]
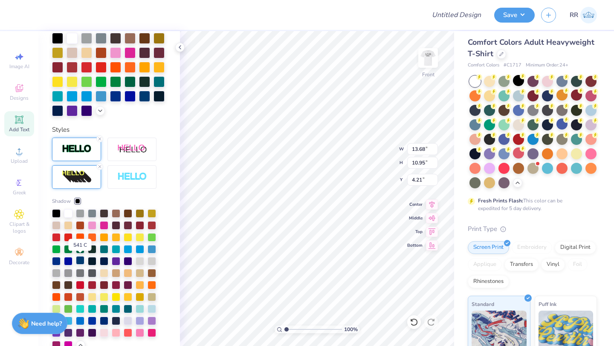
click at [80, 259] on div at bounding box center [80, 260] width 9 height 9
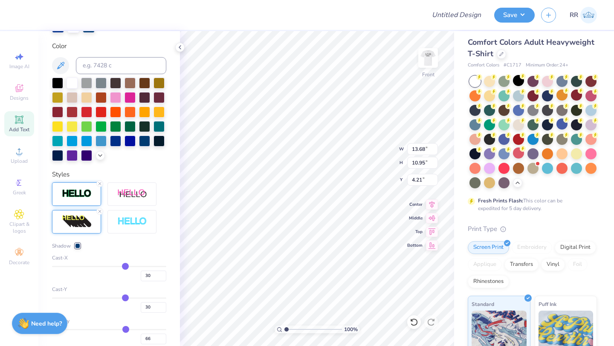
scroll to position [184, 0]
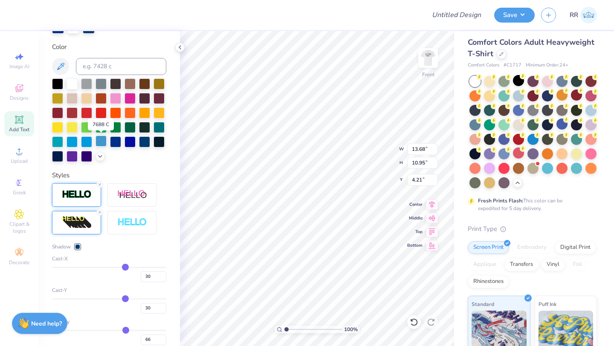
click at [101, 141] on div at bounding box center [100, 141] width 11 height 11
click at [84, 194] on img at bounding box center [77, 195] width 30 height 10
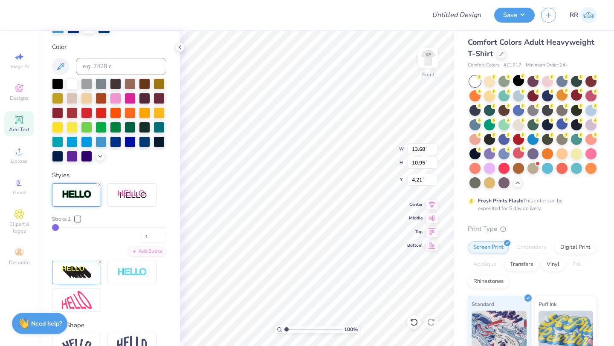
click at [79, 218] on div at bounding box center [77, 218] width 5 height 5
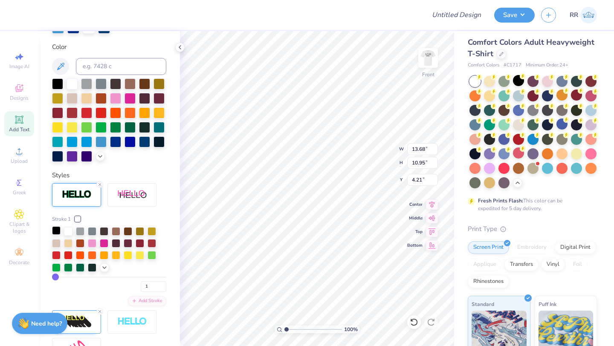
click at [58, 231] on div at bounding box center [56, 230] width 9 height 9
click at [69, 230] on div at bounding box center [68, 230] width 9 height 9
click at [56, 230] on div at bounding box center [56, 230] width 9 height 9
click at [104, 266] on icon at bounding box center [104, 266] width 7 height 7
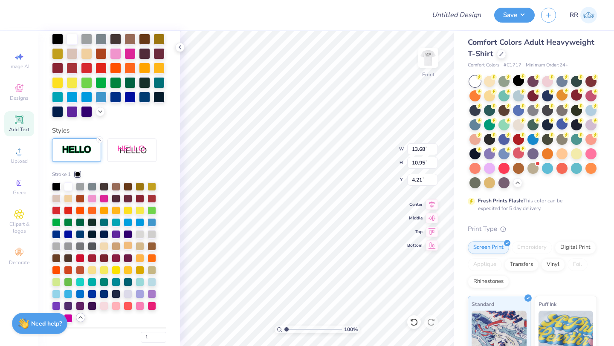
scroll to position [230, 0]
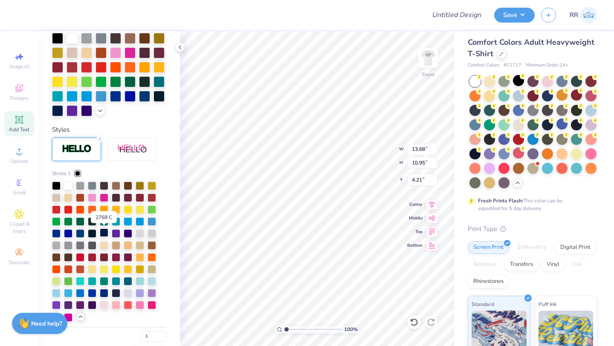
click at [105, 230] on div at bounding box center [104, 232] width 9 height 9
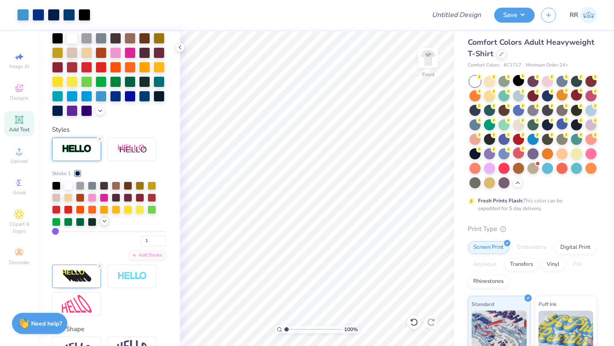
click at [103, 219] on icon at bounding box center [104, 221] width 7 height 7
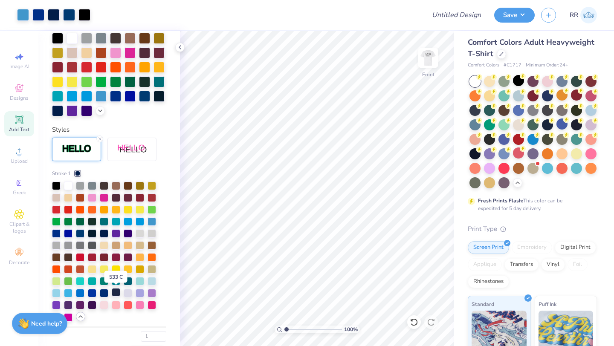
click at [117, 294] on div at bounding box center [116, 292] width 9 height 9
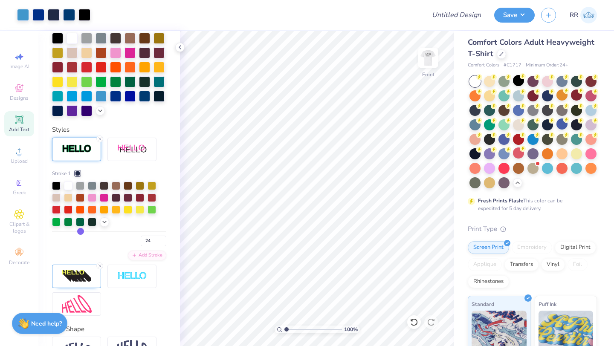
drag, startPoint x: 57, startPoint y: 230, endPoint x: 80, endPoint y: 234, distance: 23.8
click at [80, 232] on input "range" at bounding box center [109, 231] width 114 height 1
click at [416, 322] on icon at bounding box center [414, 322] width 9 height 9
drag, startPoint x: 82, startPoint y: 229, endPoint x: 73, endPoint y: 230, distance: 8.5
click at [73, 231] on input "range" at bounding box center [109, 231] width 114 height 1
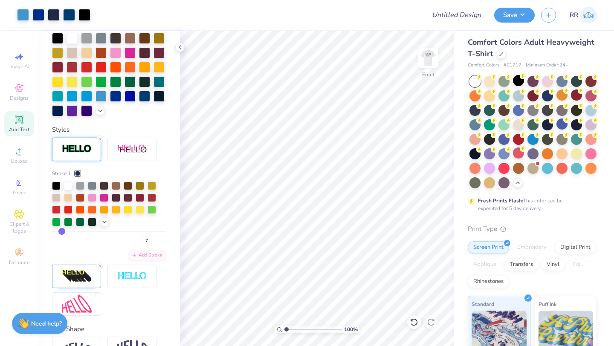
drag, startPoint x: 73, startPoint y: 231, endPoint x: 62, endPoint y: 232, distance: 11.6
click at [62, 231] on input "range" at bounding box center [109, 231] width 114 height 1
drag, startPoint x: 61, startPoint y: 230, endPoint x: 57, endPoint y: 231, distance: 4.8
click at [57, 231] on input "range" at bounding box center [109, 231] width 114 height 1
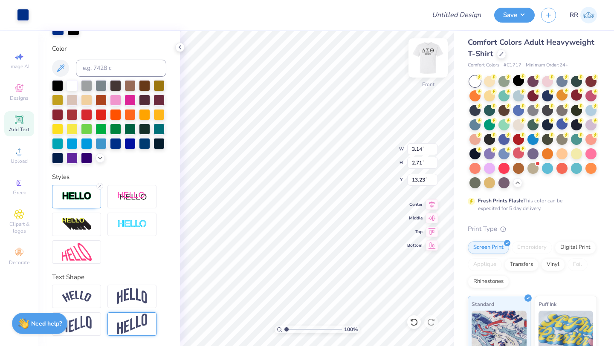
scroll to position [182, 0]
click at [422, 61] on img at bounding box center [428, 58] width 34 height 34
click at [179, 48] on polyline at bounding box center [180, 47] width 2 height 3
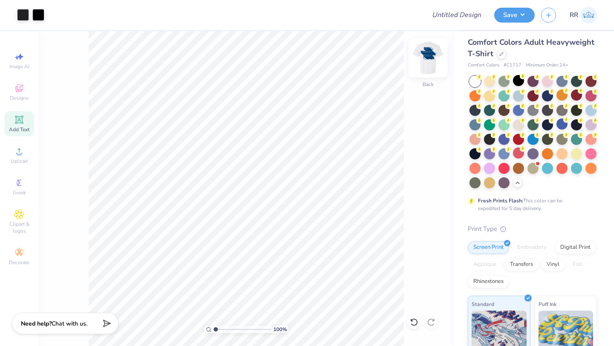
click at [430, 58] on img at bounding box center [428, 58] width 34 height 34
click at [429, 58] on img at bounding box center [428, 58] width 34 height 34
click at [427, 60] on img at bounding box center [428, 58] width 34 height 34
